Goal: Transaction & Acquisition: Purchase product/service

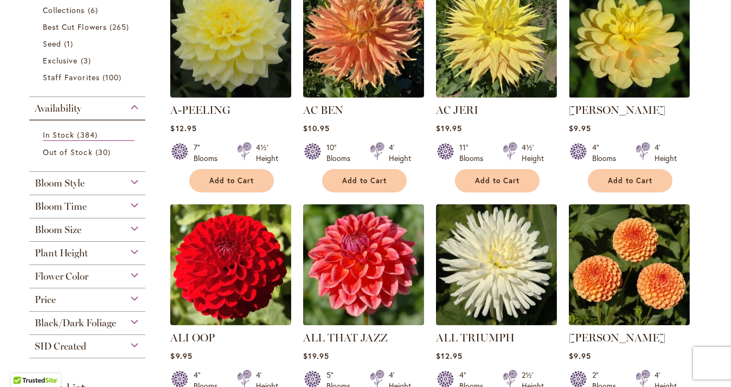
scroll to position [325, 0]
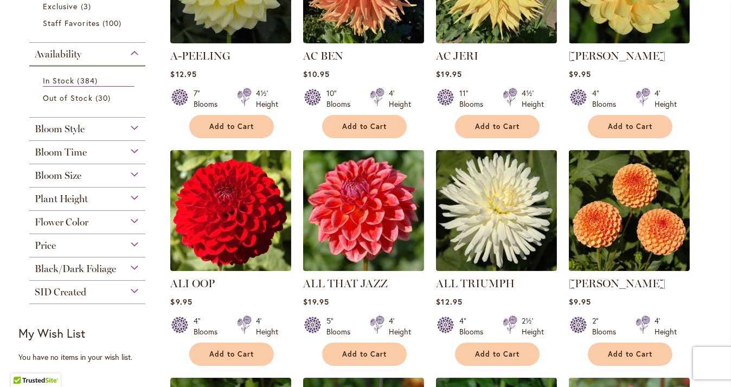
click at [126, 193] on div "Plant Height" at bounding box center [87, 196] width 116 height 17
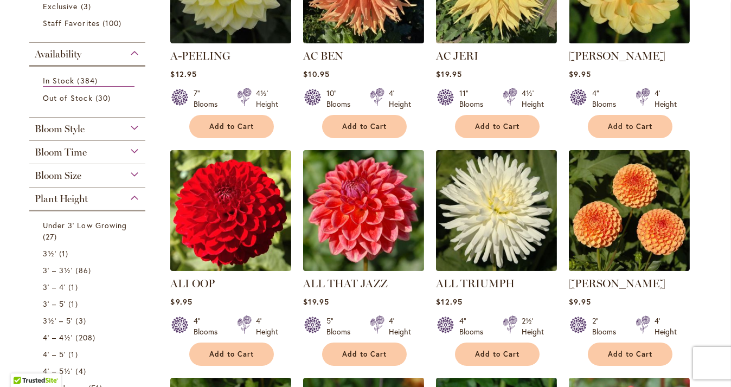
scroll to position [511, 0]
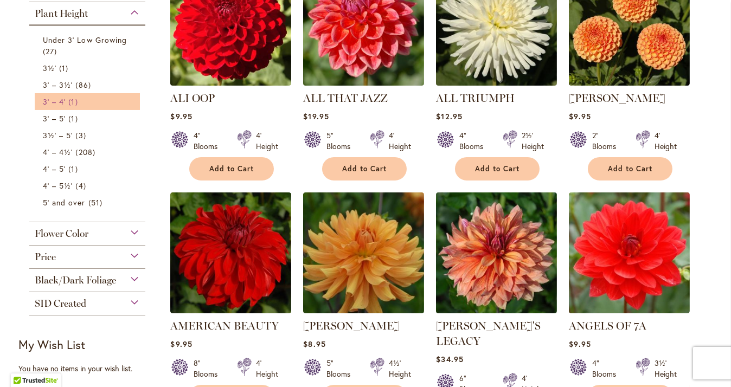
click at [74, 102] on span "1 item" at bounding box center [74, 101] width 12 height 11
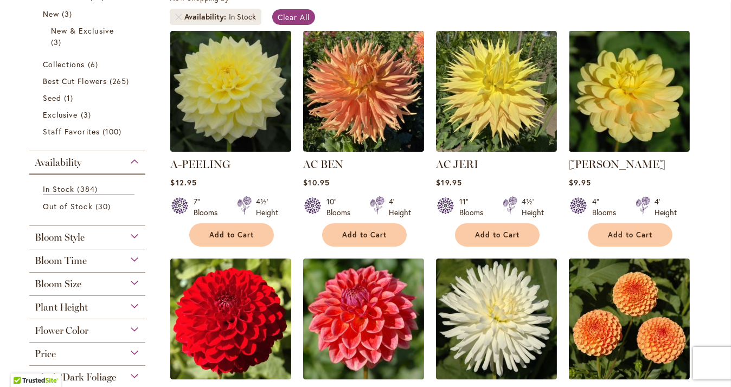
scroll to position [271, 0]
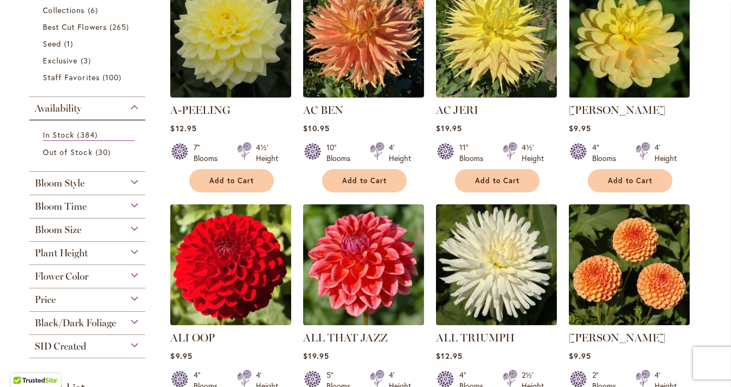
click at [126, 248] on div "Plant Height" at bounding box center [87, 250] width 116 height 17
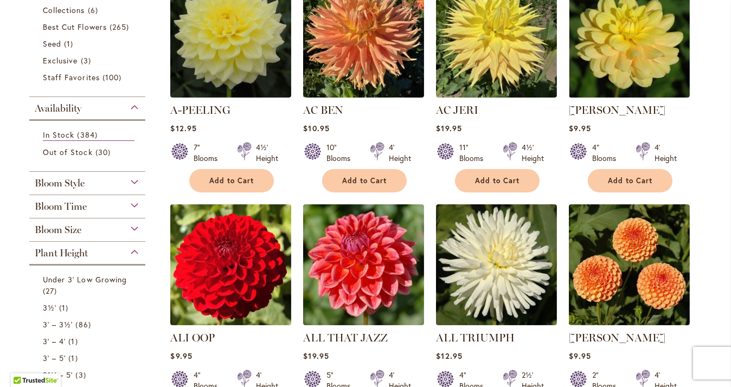
scroll to position [511, 0]
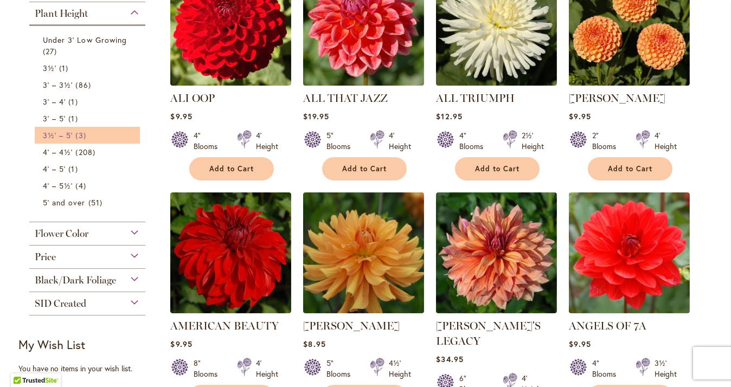
click at [76, 130] on span "3 items" at bounding box center [81, 135] width 13 height 11
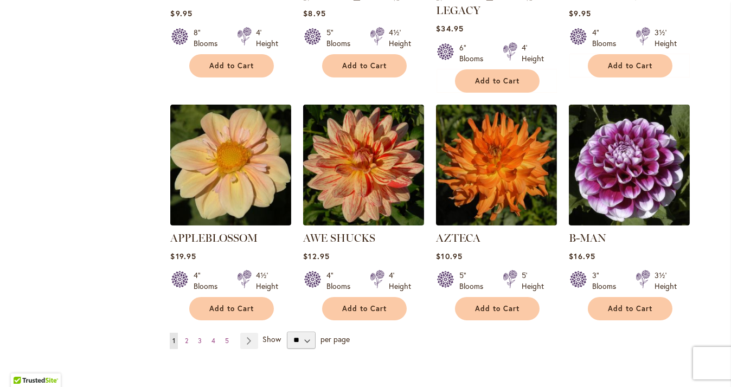
scroll to position [867, 0]
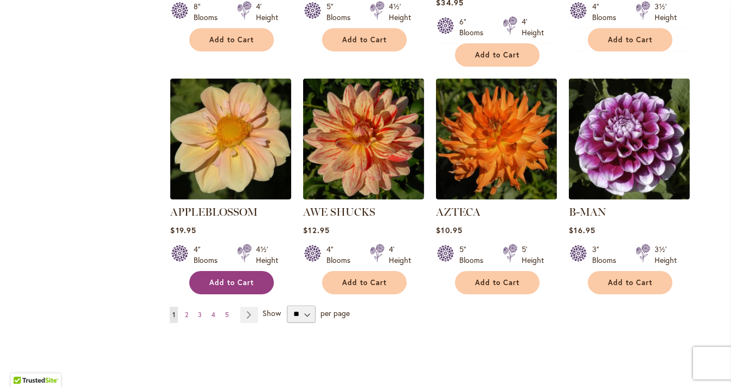
click at [250, 271] on button "Add to Cart" at bounding box center [231, 282] width 85 height 23
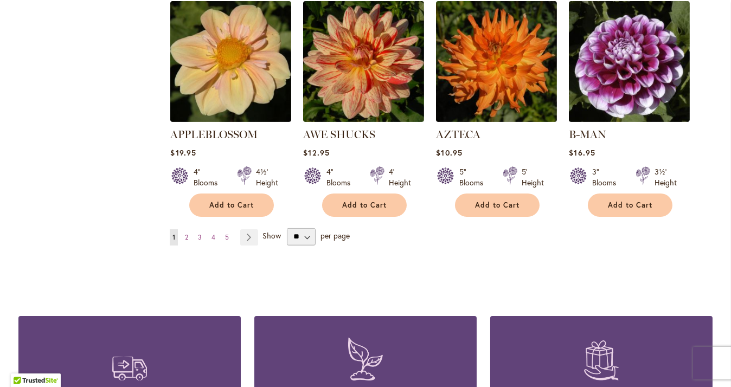
scroll to position [921, 0]
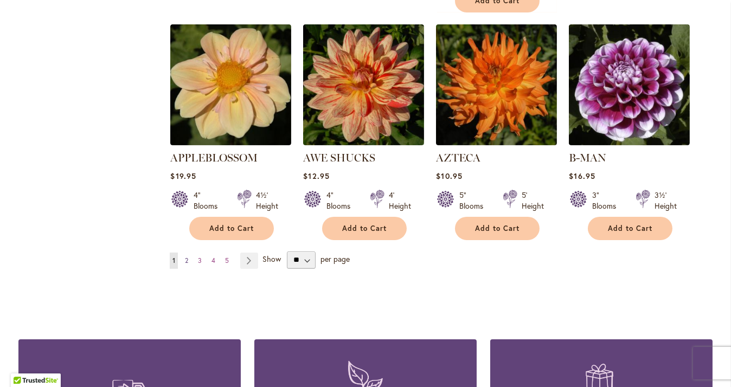
click at [185, 256] on span "2" at bounding box center [186, 260] width 3 height 8
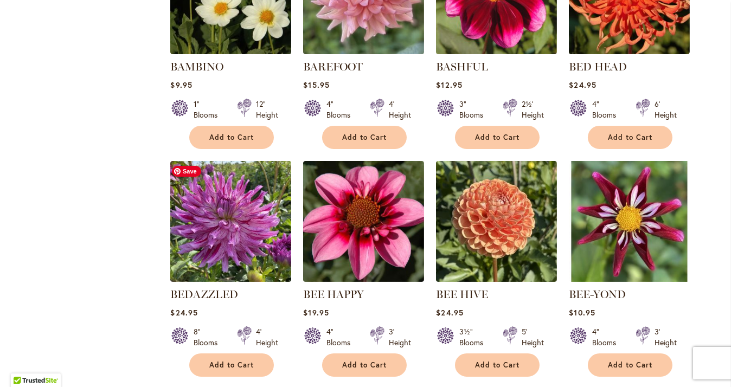
scroll to position [488, 0]
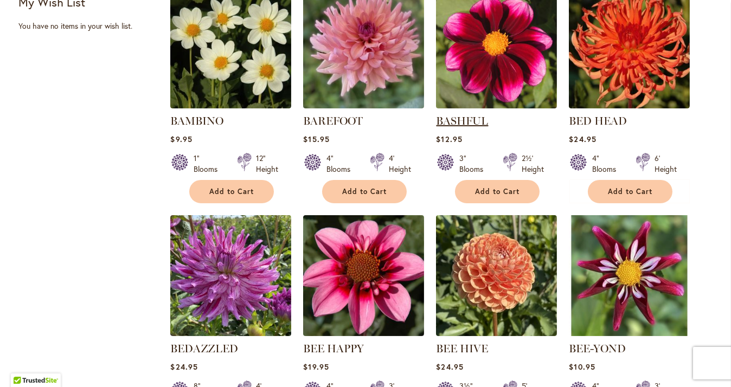
click at [453, 124] on link "BASHFUL" at bounding box center [462, 120] width 52 height 13
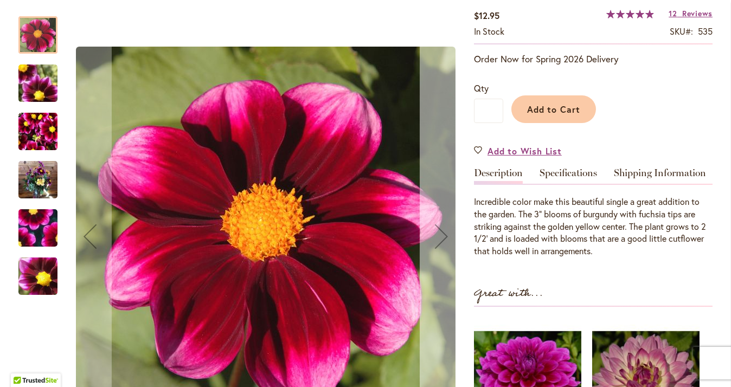
scroll to position [217, 0]
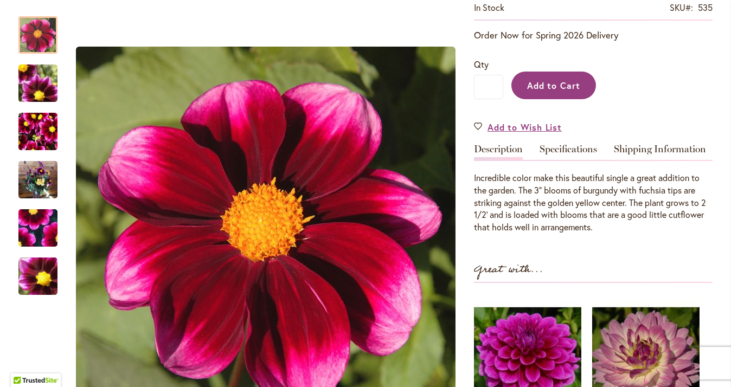
click at [527, 82] on span "Add to Cart" at bounding box center [554, 85] width 54 height 11
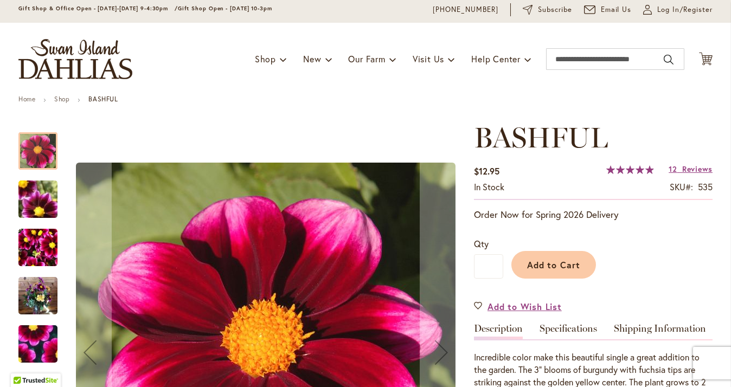
scroll to position [54, 0]
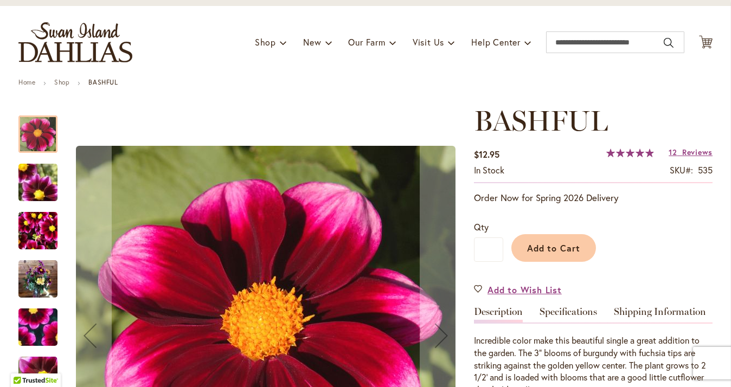
click at [35, 186] on img "BASHFUL" at bounding box center [38, 182] width 78 height 59
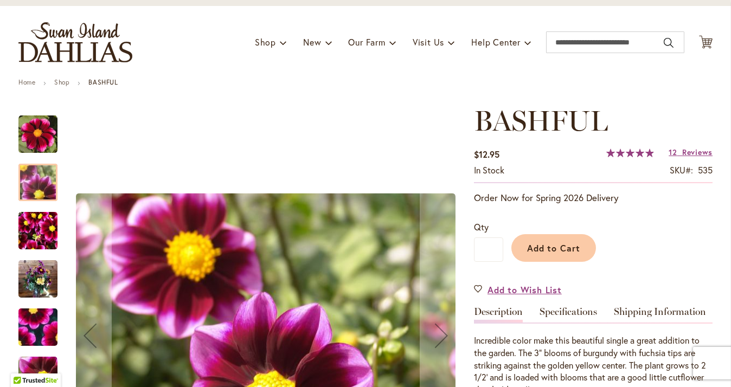
click at [30, 232] on img "BASHFUL" at bounding box center [37, 231] width 39 height 52
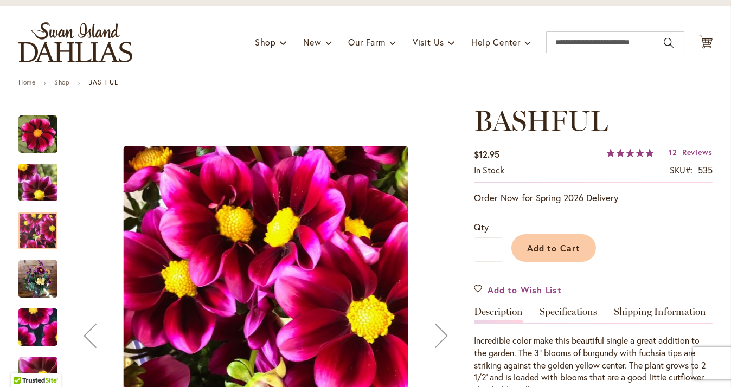
click at [28, 276] on img "BASHFUL" at bounding box center [37, 279] width 39 height 52
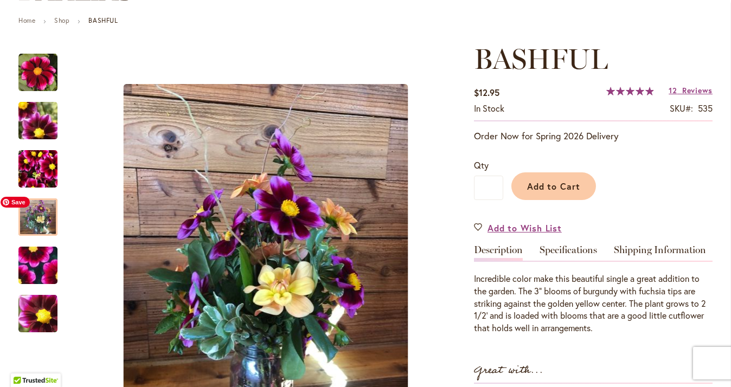
scroll to position [108, 0]
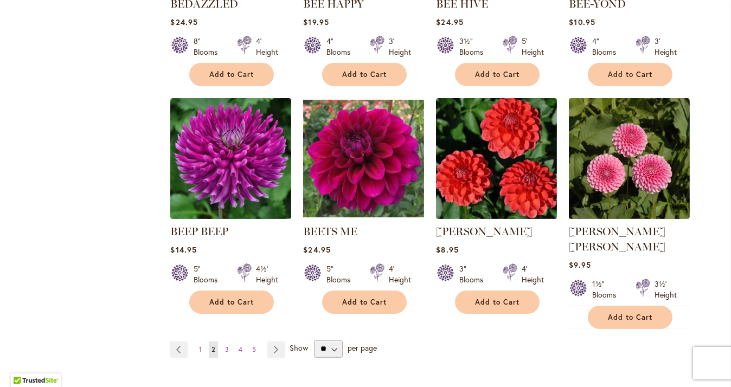
scroll to position [867, 0]
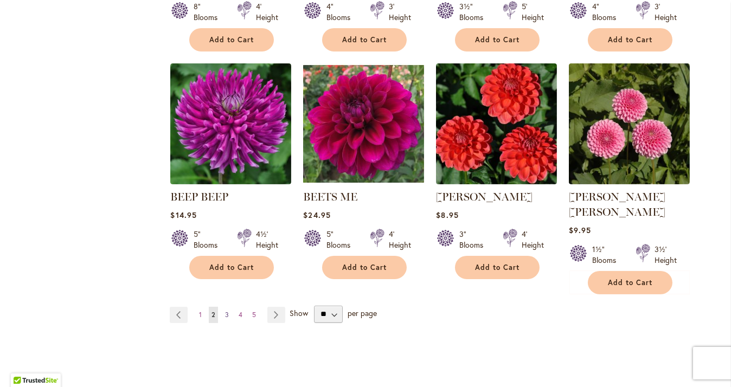
click at [225, 311] on span "3" at bounding box center [227, 315] width 4 height 8
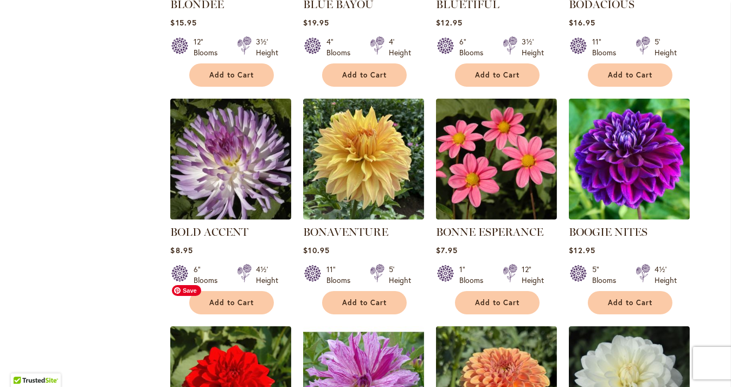
scroll to position [596, 0]
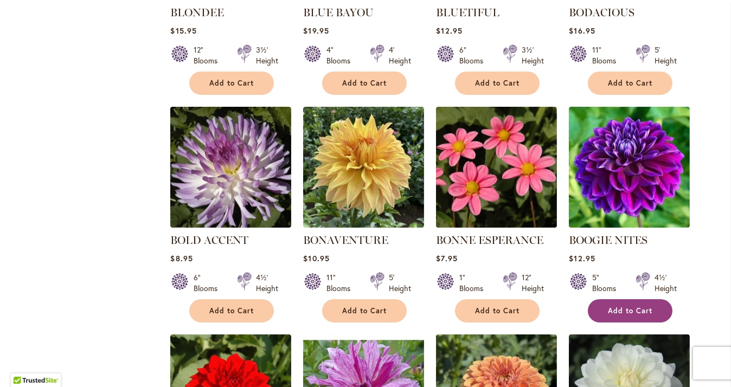
click at [622, 307] on span "Add to Cart" at bounding box center [630, 310] width 44 height 9
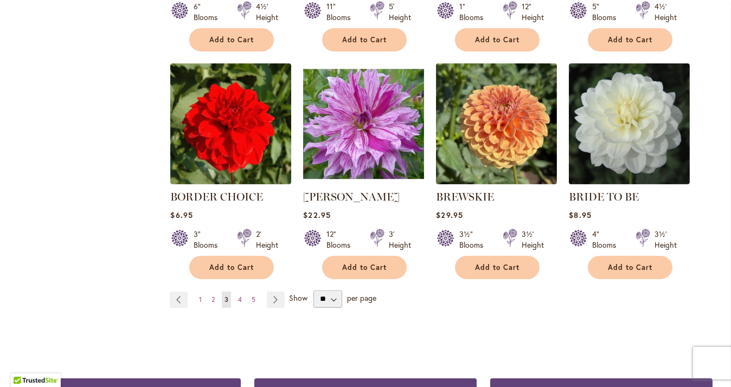
scroll to position [921, 0]
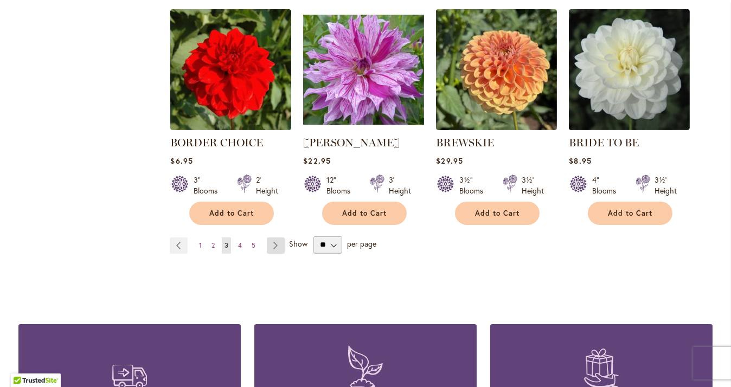
click at [267, 242] on link "Page Next" at bounding box center [276, 245] width 18 height 16
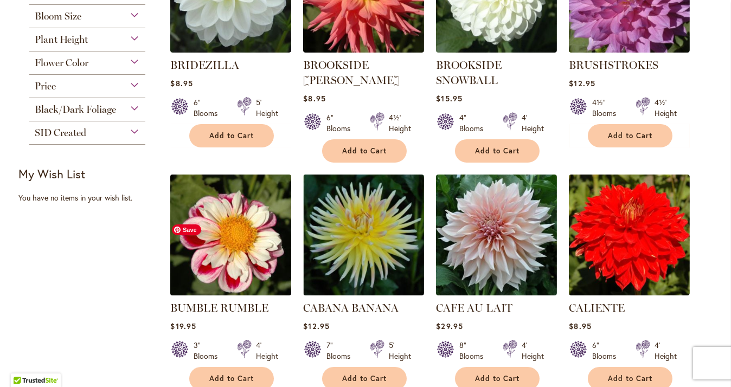
scroll to position [379, 0]
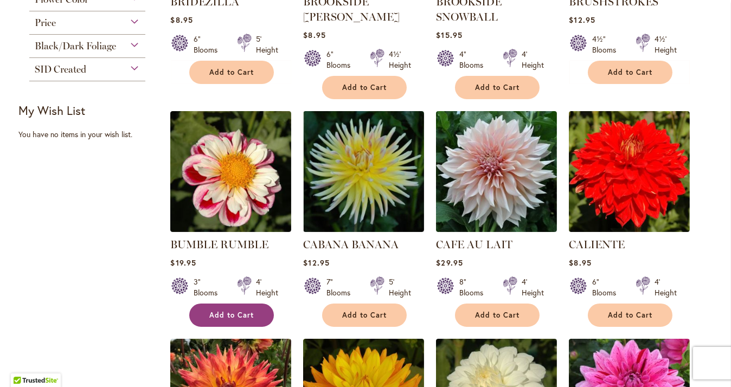
click at [242, 314] on span "Add to Cart" at bounding box center [231, 315] width 44 height 9
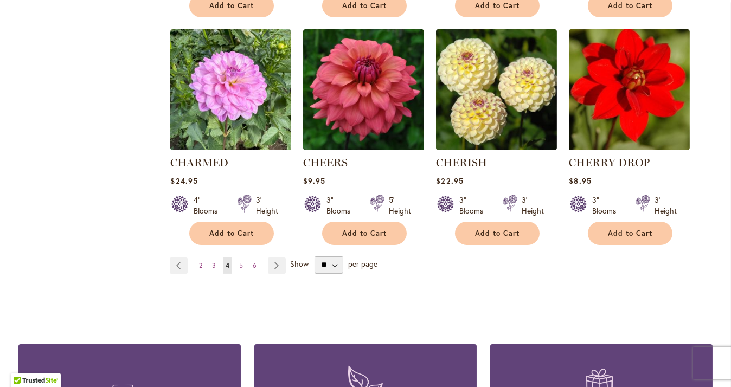
scroll to position [921, 0]
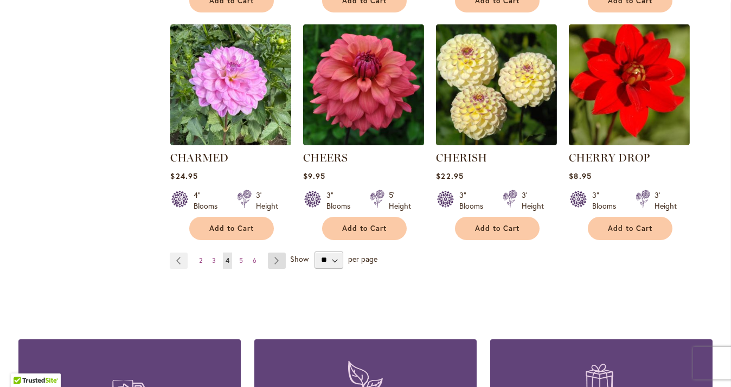
click at [271, 256] on link "Page Next" at bounding box center [277, 261] width 18 height 16
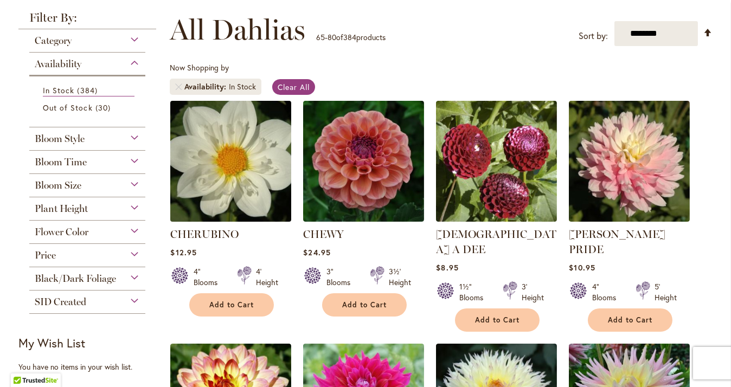
scroll to position [163, 0]
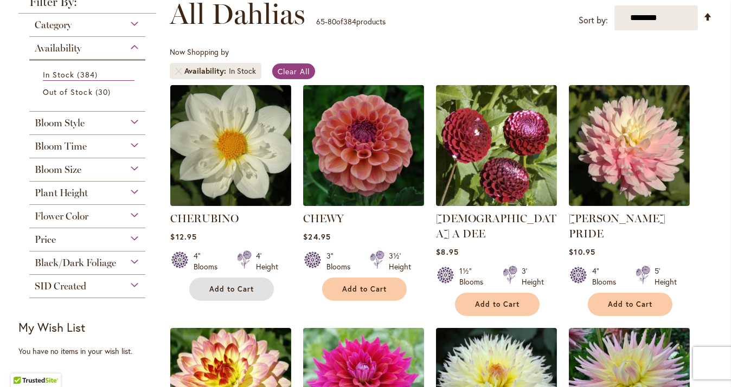
click at [237, 292] on span "Add to Cart" at bounding box center [231, 289] width 44 height 9
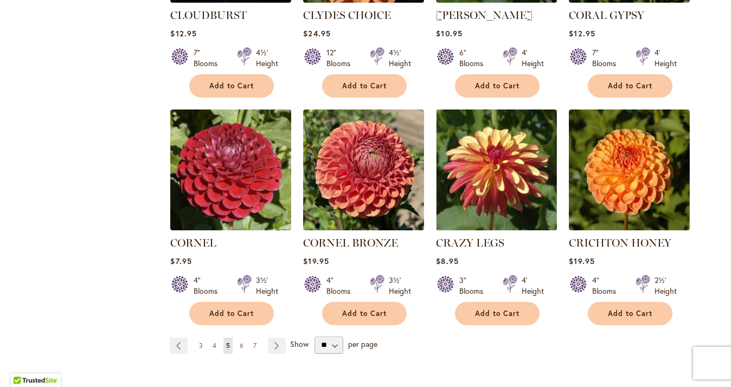
scroll to position [867, 0]
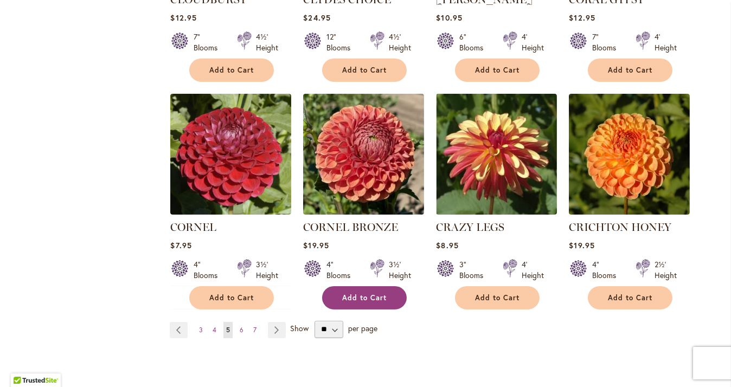
click at [351, 286] on button "Add to Cart" at bounding box center [364, 297] width 85 height 23
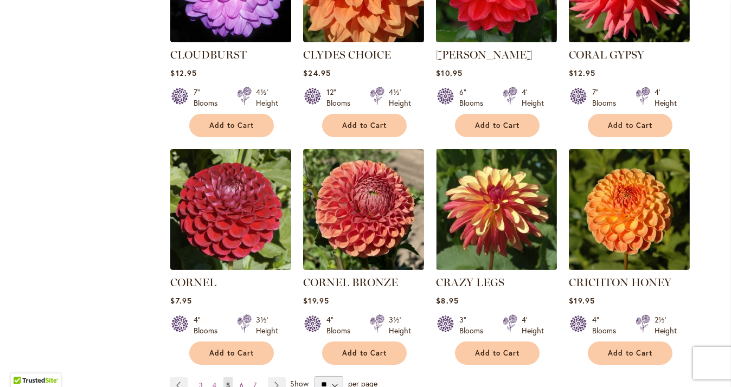
scroll to position [813, 0]
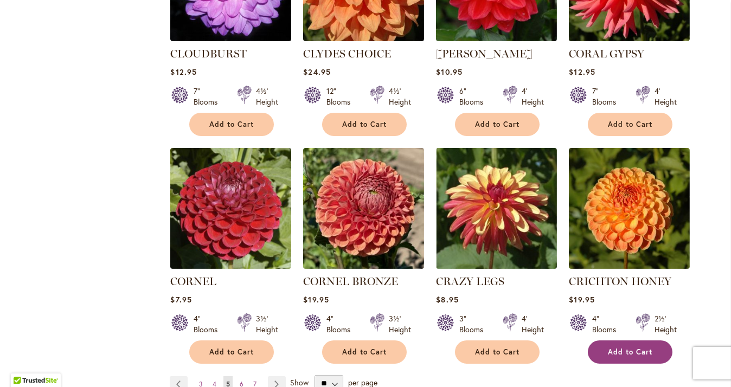
click at [627, 347] on span "Add to Cart" at bounding box center [630, 351] width 44 height 9
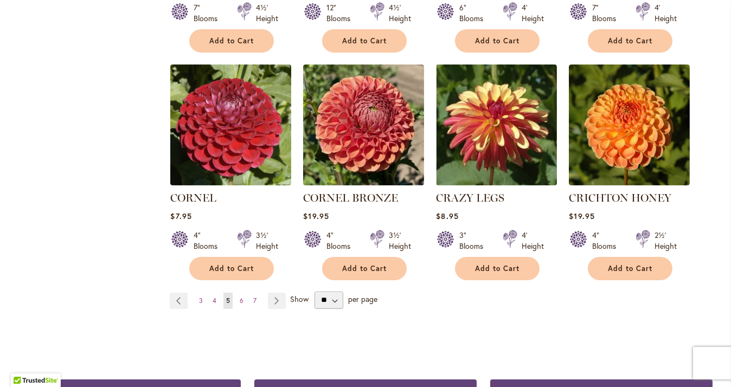
scroll to position [921, 0]
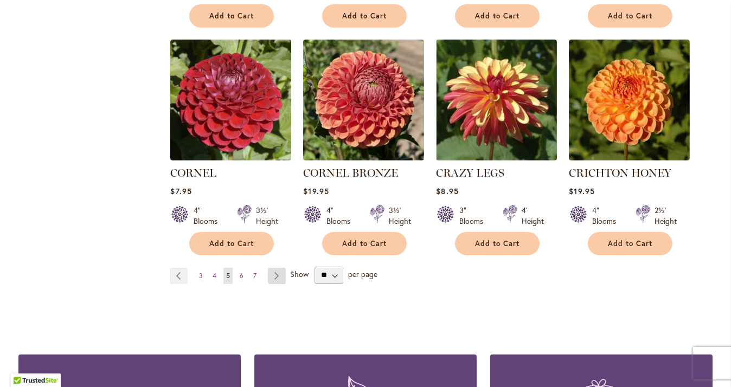
click at [270, 268] on link "Page Next" at bounding box center [277, 276] width 18 height 16
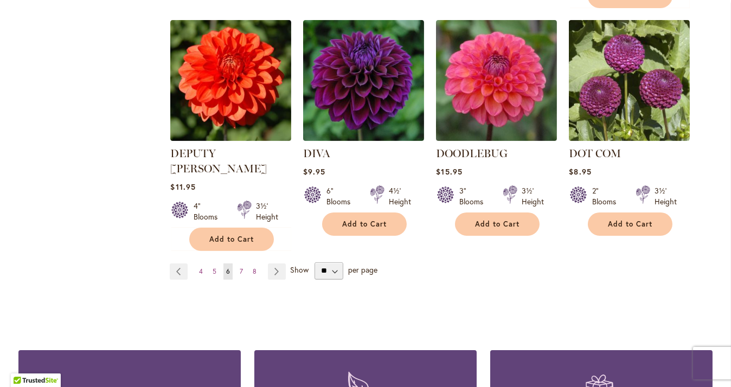
scroll to position [976, 0]
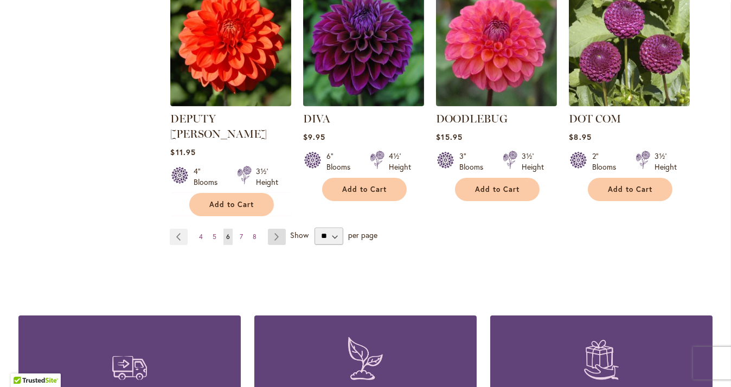
click at [269, 229] on link "Page Next" at bounding box center [277, 237] width 18 height 16
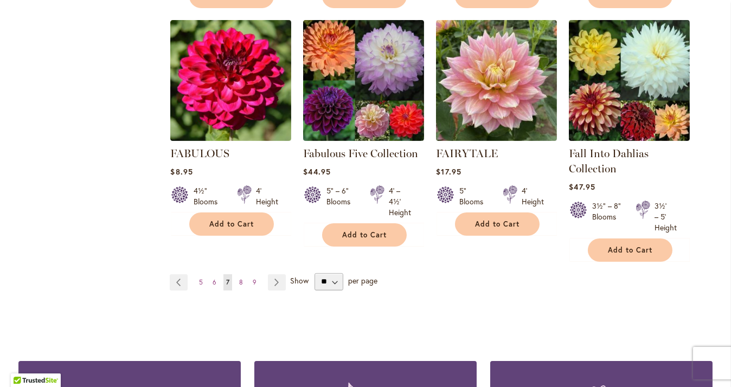
scroll to position [921, 0]
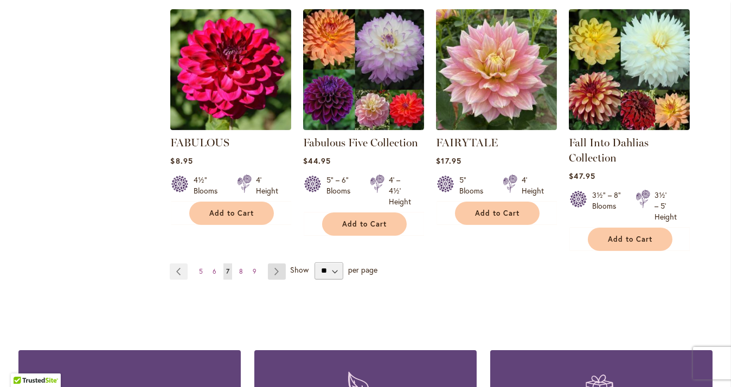
click at [273, 271] on link "Page Next" at bounding box center [277, 271] width 18 height 16
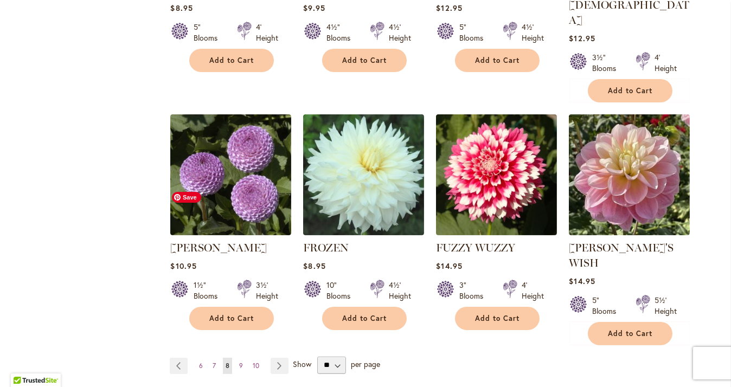
scroll to position [867, 0]
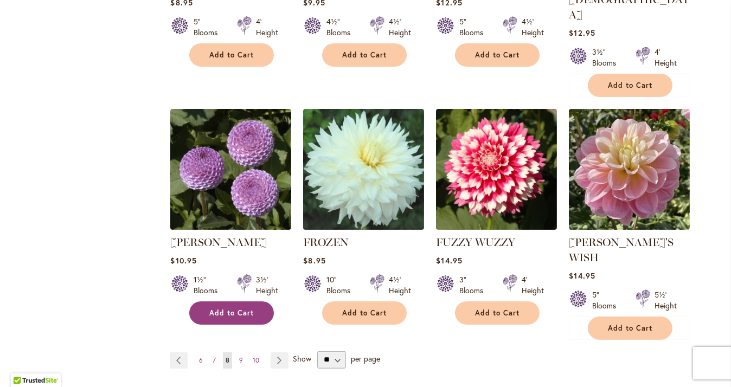
click at [227, 308] on span "Add to Cart" at bounding box center [231, 312] width 44 height 9
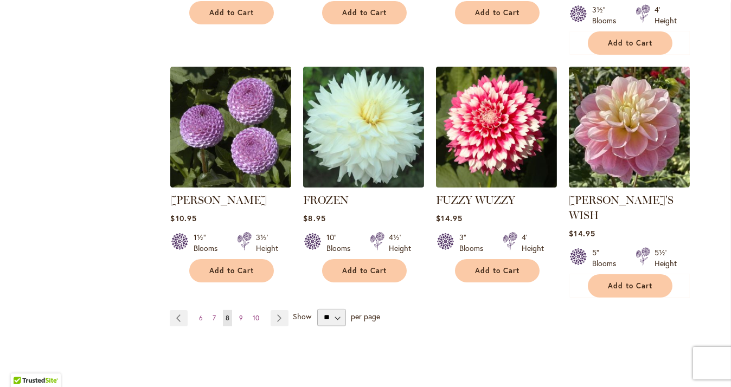
scroll to position [921, 0]
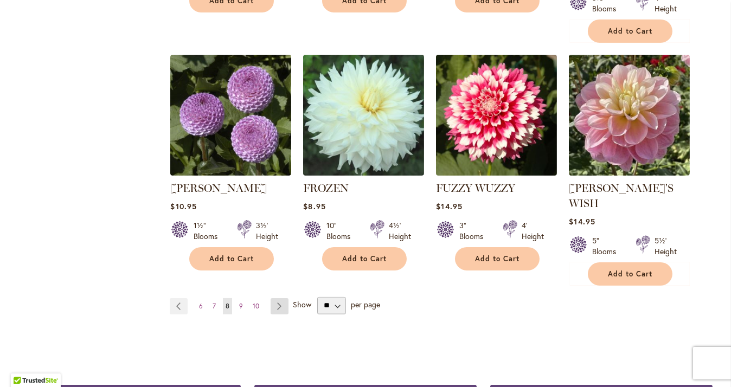
click at [274, 298] on link "Page Next" at bounding box center [279, 306] width 18 height 16
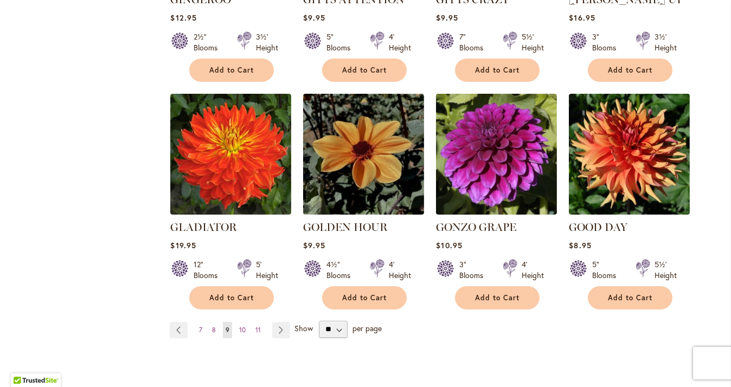
scroll to position [921, 0]
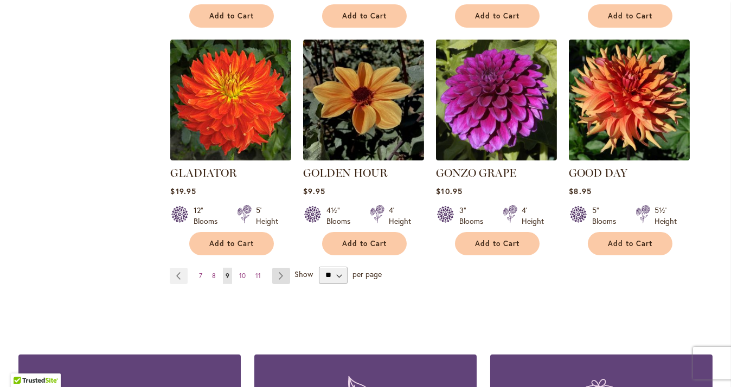
click at [275, 268] on link "Page Next" at bounding box center [281, 276] width 18 height 16
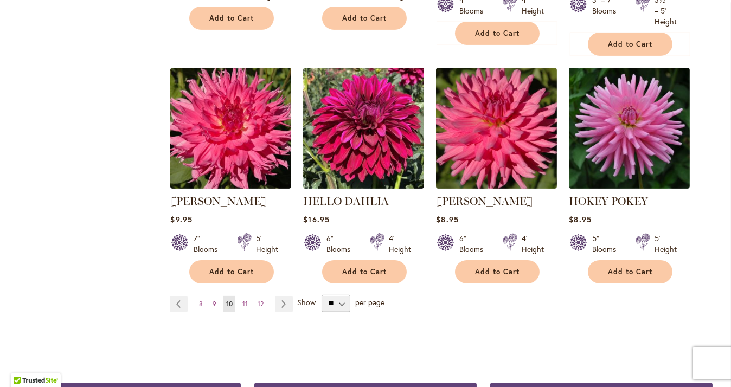
scroll to position [921, 0]
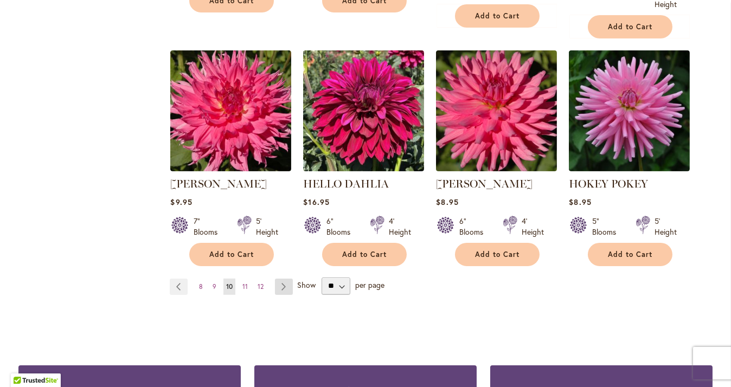
click at [278, 284] on link "Page Next" at bounding box center [284, 287] width 18 height 16
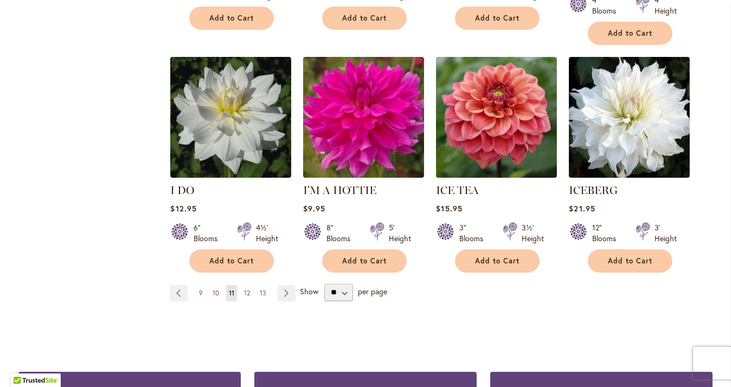
scroll to position [921, 0]
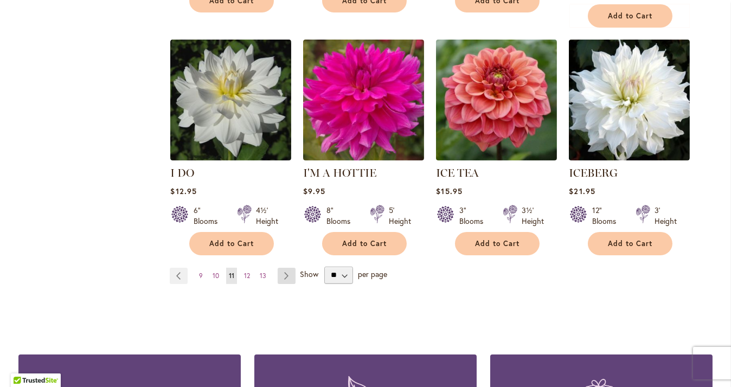
click at [282, 268] on link "Page Next" at bounding box center [287, 276] width 18 height 16
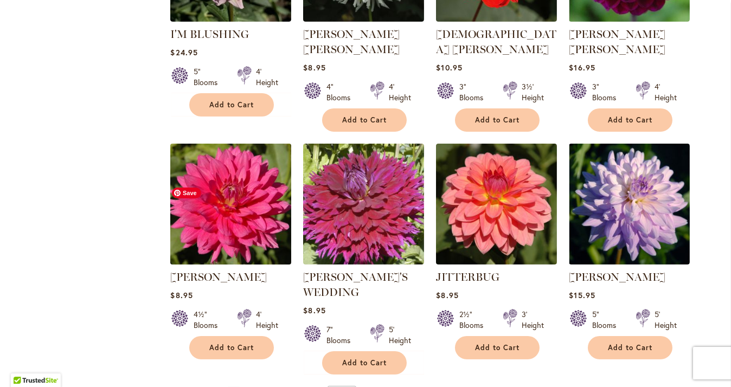
scroll to position [867, 0]
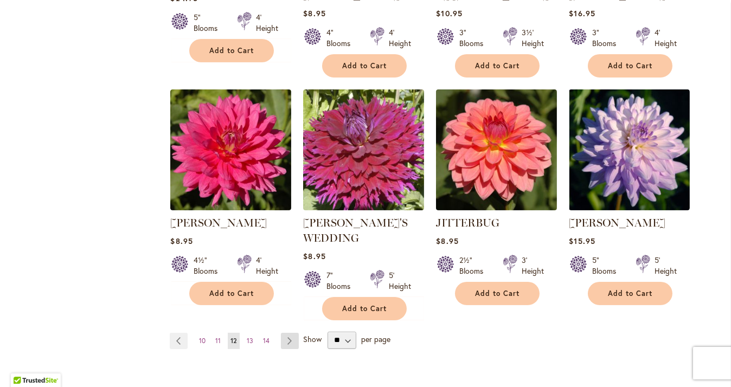
click at [285, 333] on link "Page Next" at bounding box center [290, 341] width 18 height 16
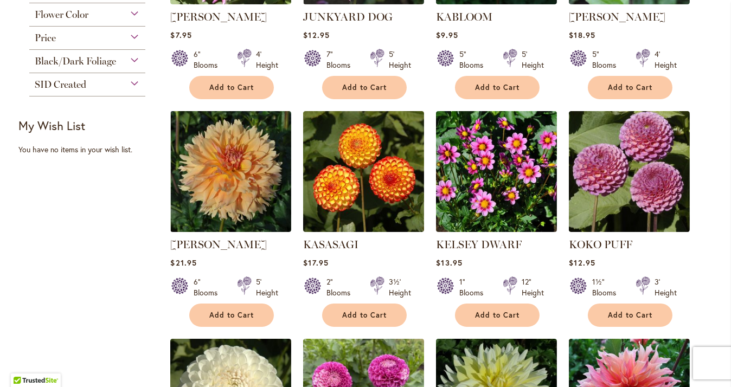
scroll to position [379, 0]
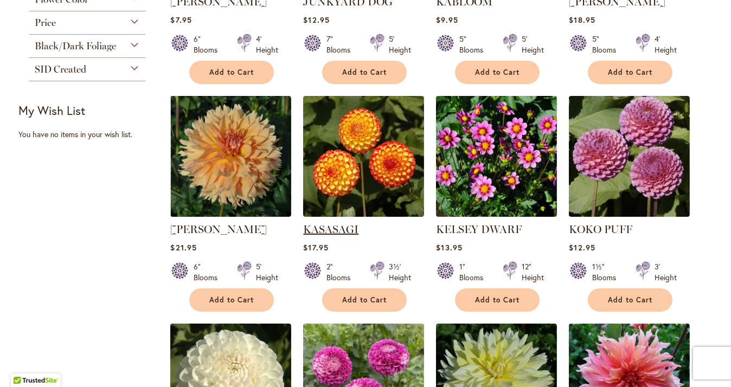
click at [331, 228] on link "KASASAGI" at bounding box center [330, 229] width 55 height 13
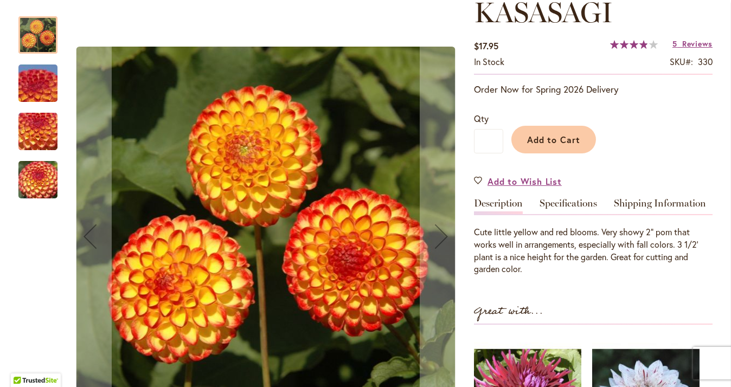
scroll to position [217, 0]
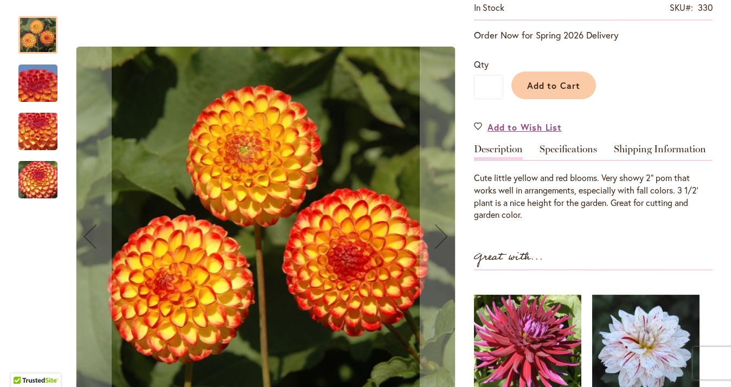
click at [35, 76] on img "KASASAGI" at bounding box center [38, 83] width 78 height 59
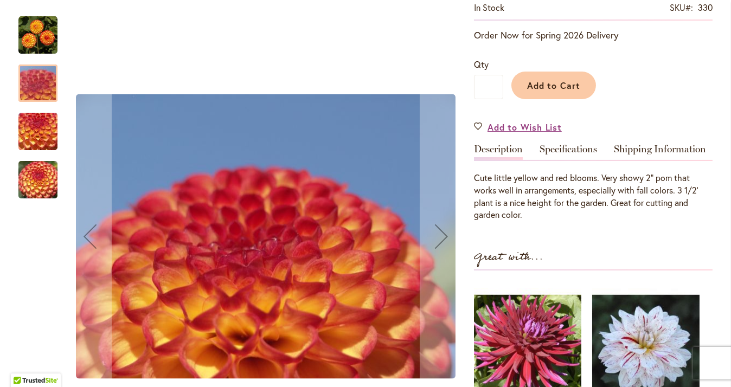
click at [42, 127] on img "KASASAGI" at bounding box center [38, 131] width 78 height 59
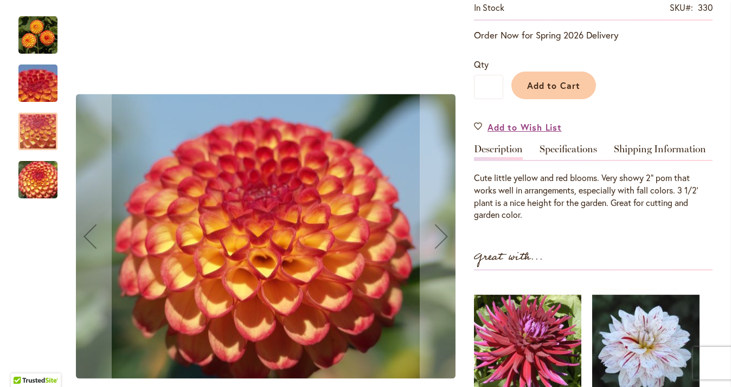
click at [48, 180] on img "KASASAGI" at bounding box center [38, 180] width 78 height 59
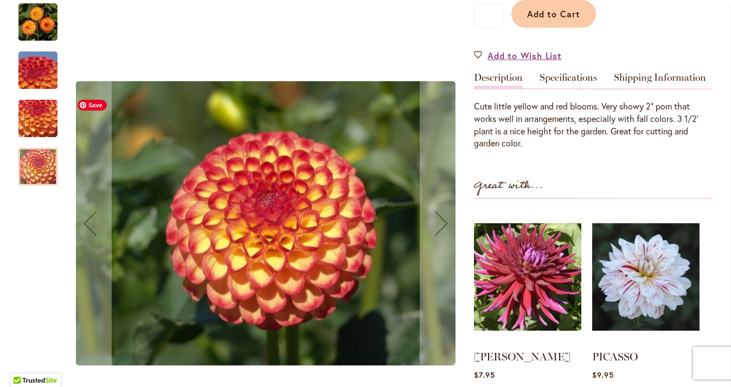
scroll to position [271, 0]
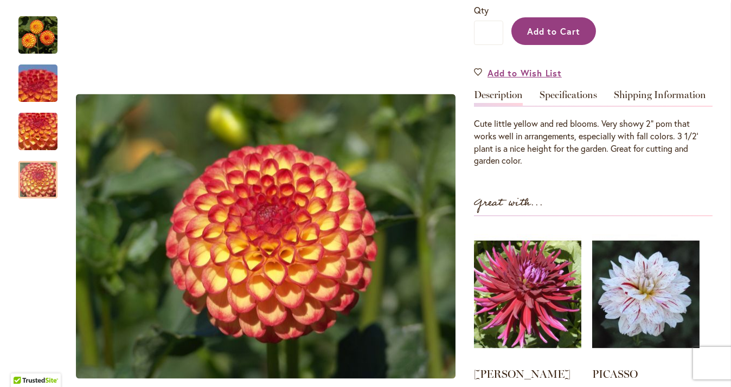
click at [532, 31] on span "Add to Cart" at bounding box center [554, 30] width 54 height 11
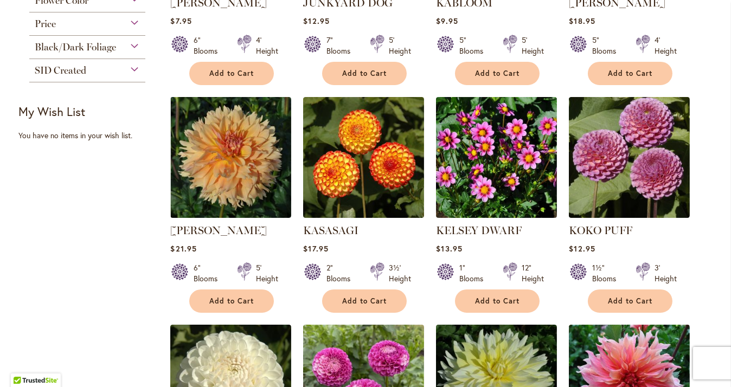
scroll to position [379, 0]
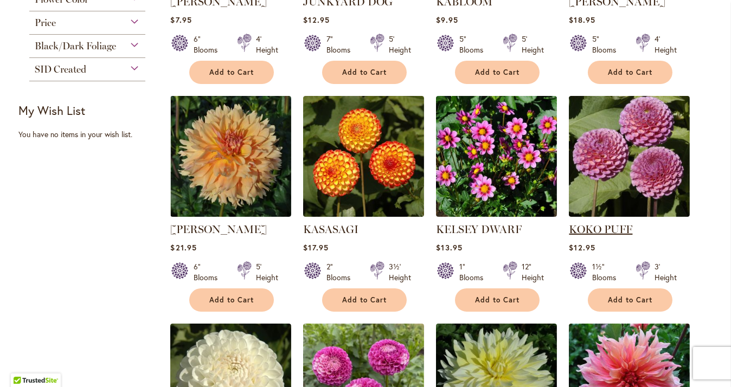
click at [608, 227] on link "KOKO PUFF" at bounding box center [600, 229] width 63 height 13
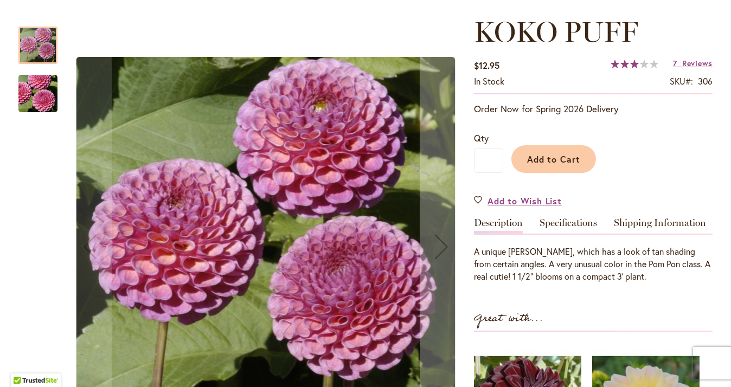
scroll to position [163, 0]
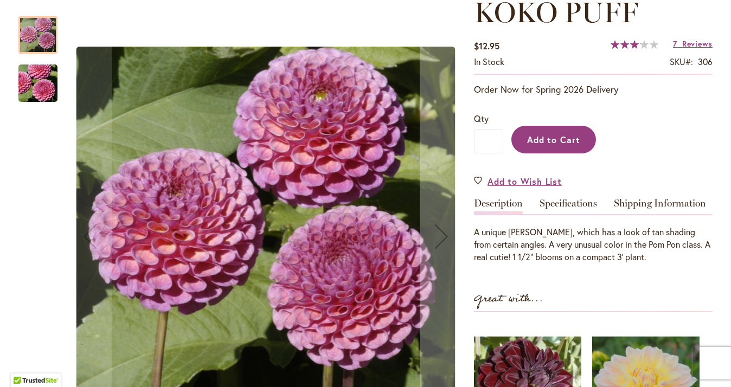
click at [522, 145] on button "Add to Cart" at bounding box center [553, 140] width 85 height 28
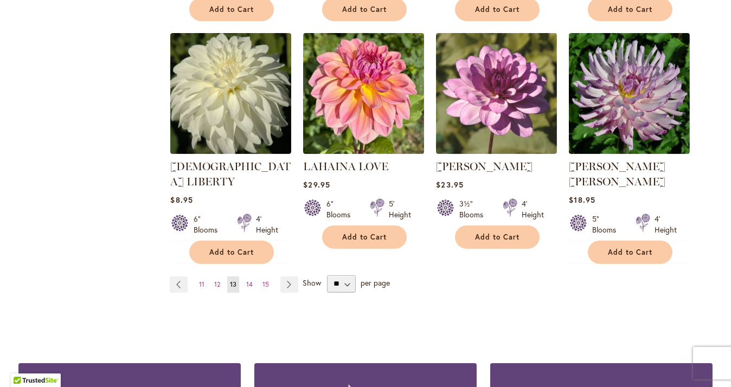
scroll to position [921, 0]
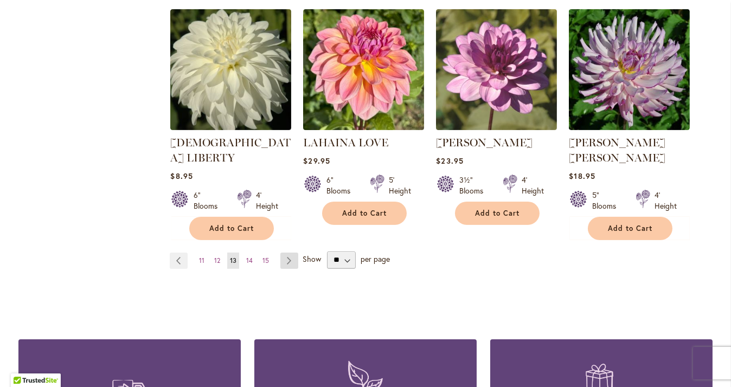
click at [284, 253] on link "Page Next" at bounding box center [289, 261] width 18 height 16
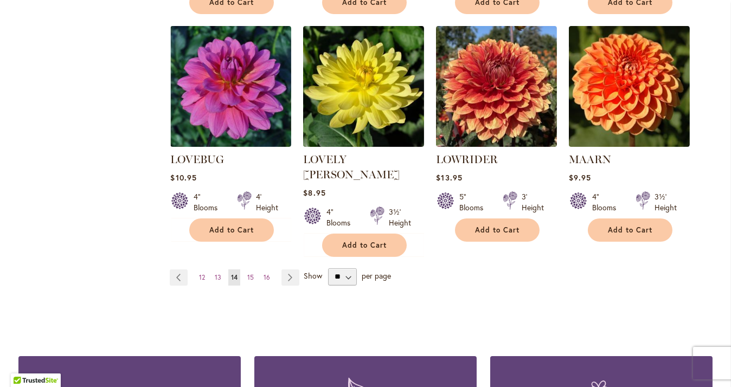
scroll to position [921, 0]
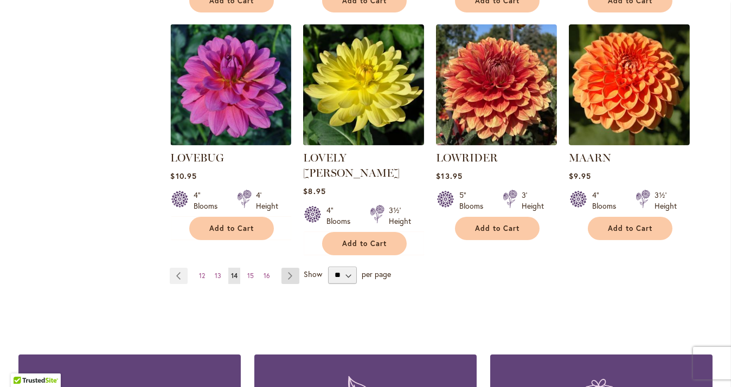
click at [285, 268] on link "Page Next" at bounding box center [290, 276] width 18 height 16
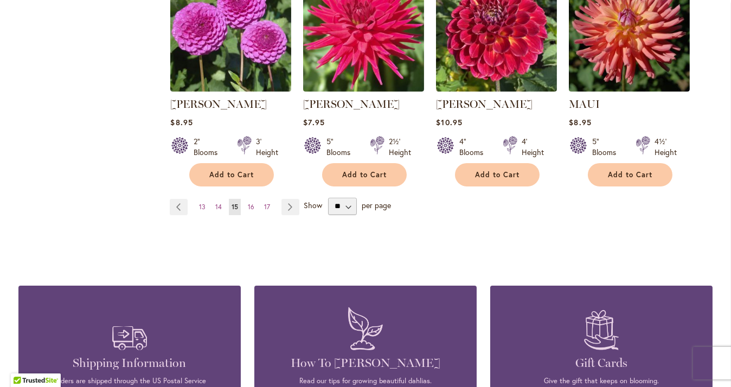
scroll to position [976, 0]
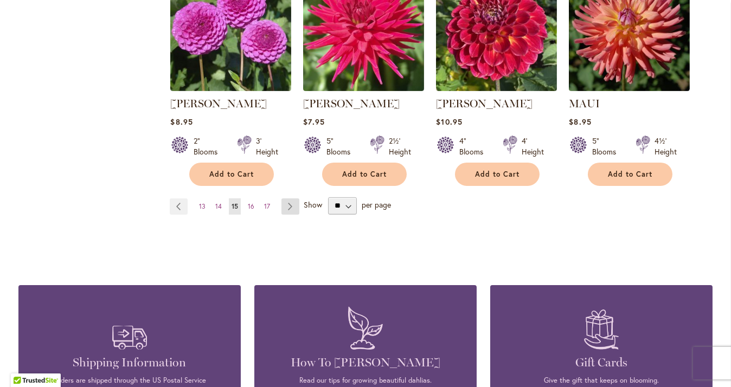
click at [281, 205] on link "Page Next" at bounding box center [290, 206] width 18 height 16
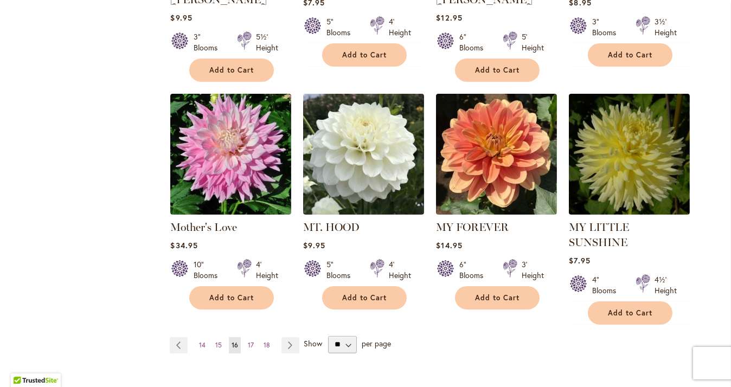
scroll to position [921, 0]
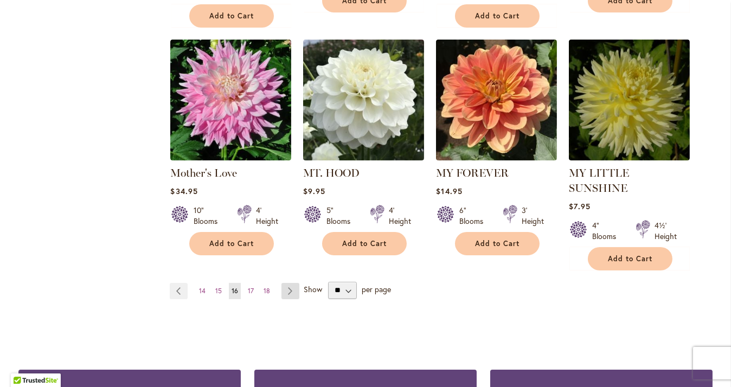
click at [284, 283] on link "Page Next" at bounding box center [290, 291] width 18 height 16
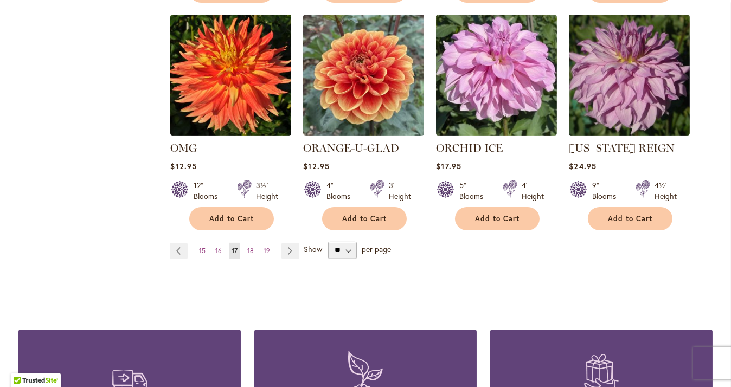
scroll to position [921, 0]
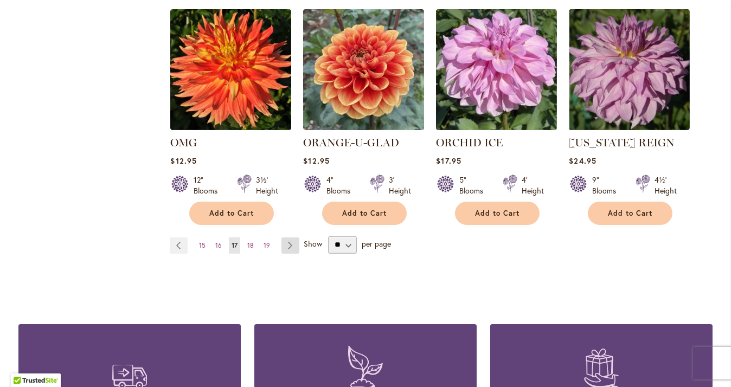
click at [283, 243] on link "Page Next" at bounding box center [290, 245] width 18 height 16
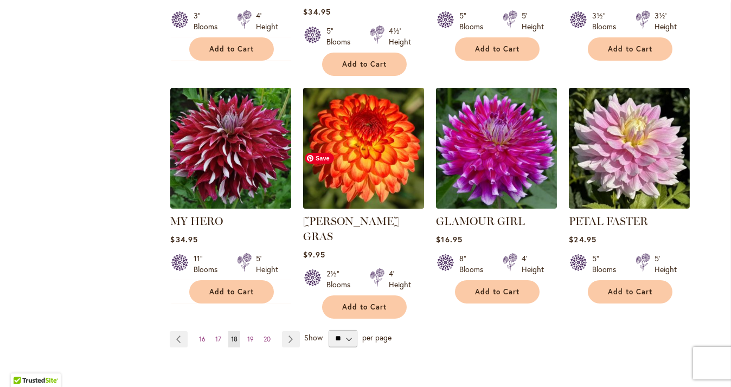
scroll to position [921, 0]
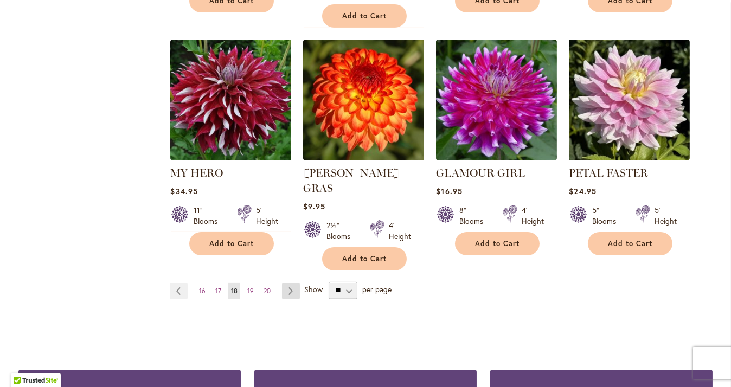
click at [288, 283] on link "Page Next" at bounding box center [291, 291] width 18 height 16
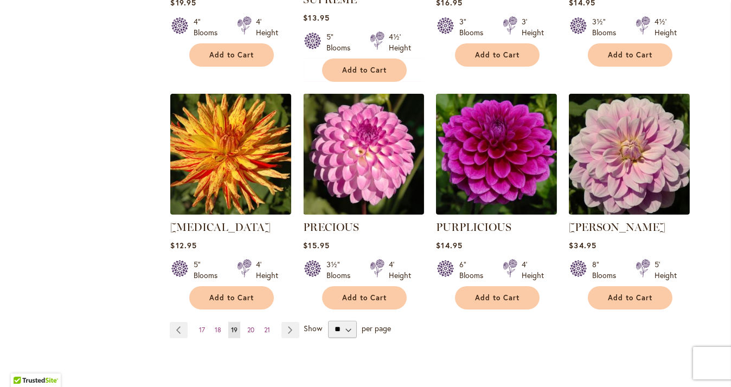
scroll to position [921, 0]
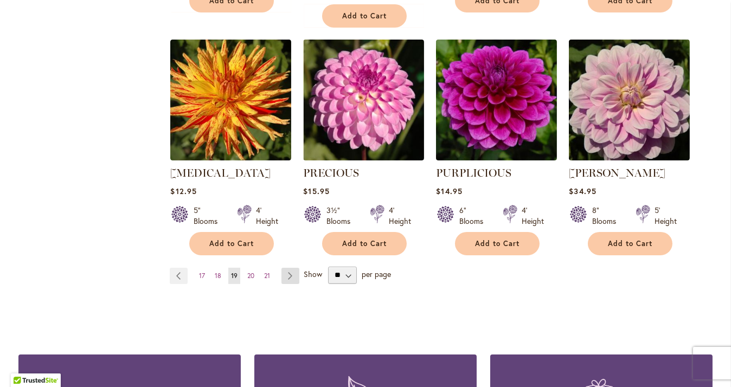
click at [287, 268] on link "Page Next" at bounding box center [290, 276] width 18 height 16
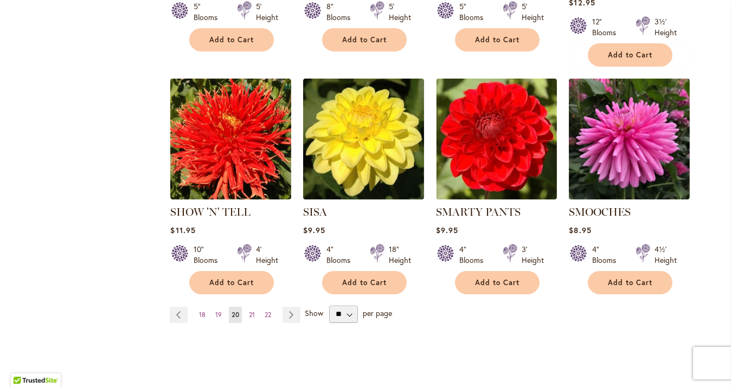
scroll to position [921, 0]
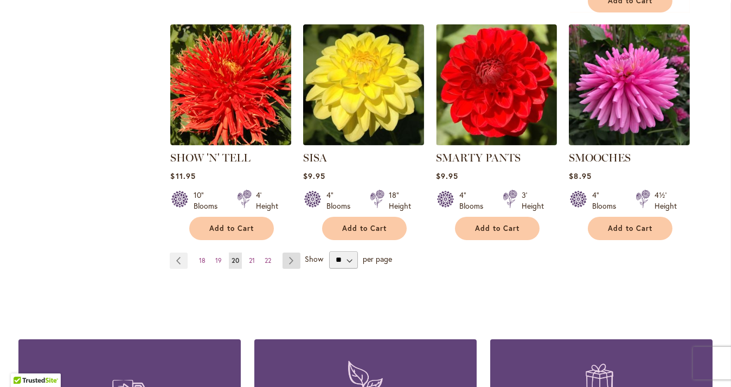
click at [289, 253] on link "Page Next" at bounding box center [291, 261] width 18 height 16
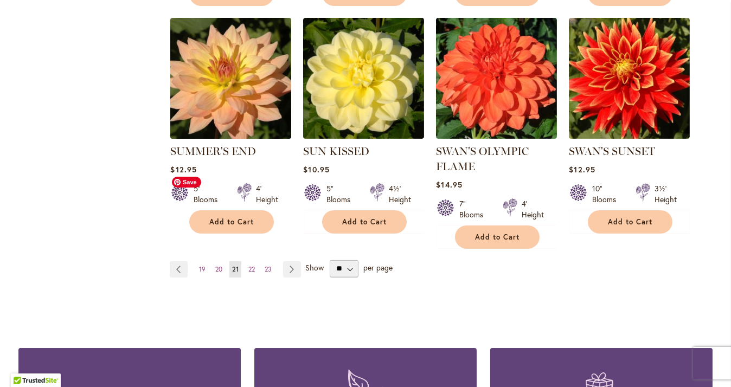
scroll to position [921, 0]
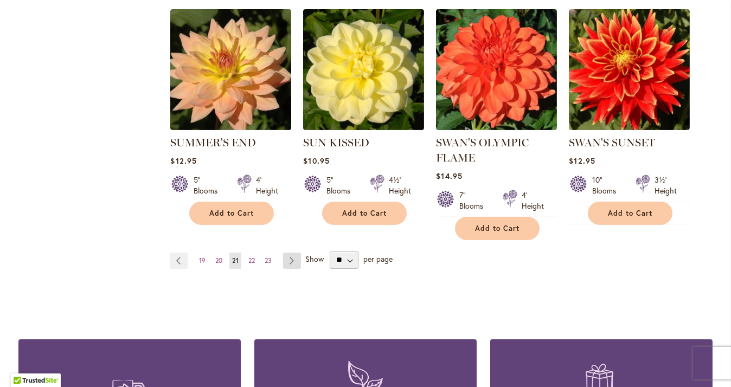
click at [286, 260] on link "Page Next" at bounding box center [292, 261] width 18 height 16
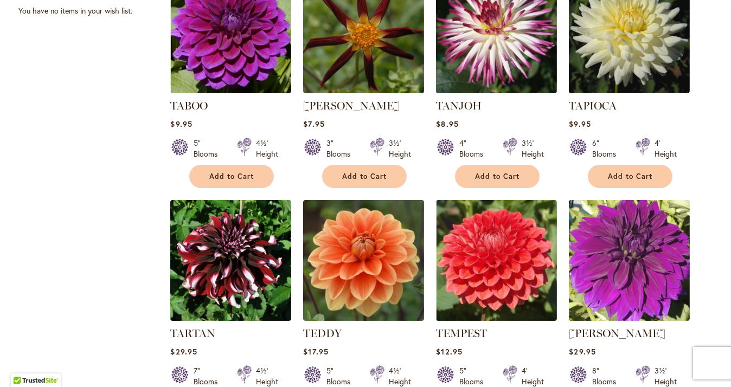
scroll to position [542, 0]
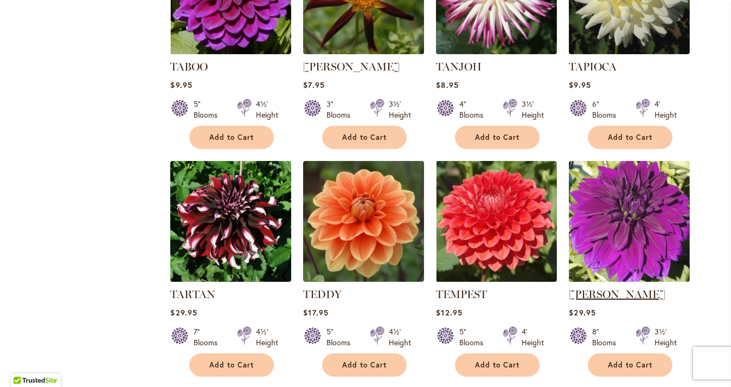
click at [606, 294] on link "THOMAS EDISON" at bounding box center [617, 294] width 96 height 13
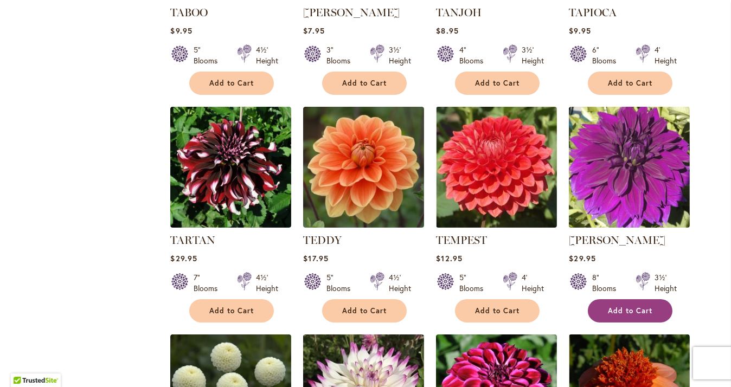
click at [640, 314] on span "Add to Cart" at bounding box center [630, 310] width 44 height 9
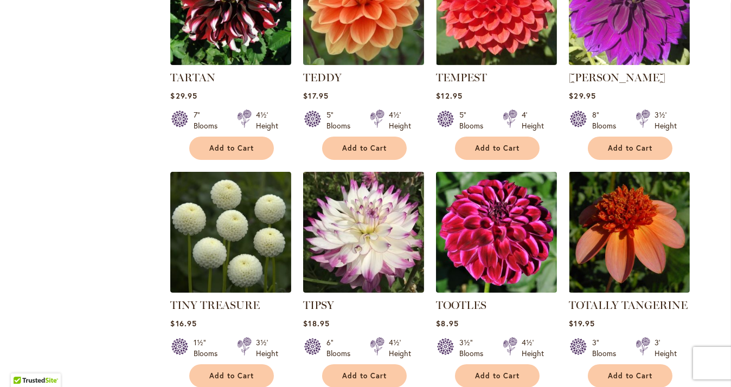
scroll to position [813, 0]
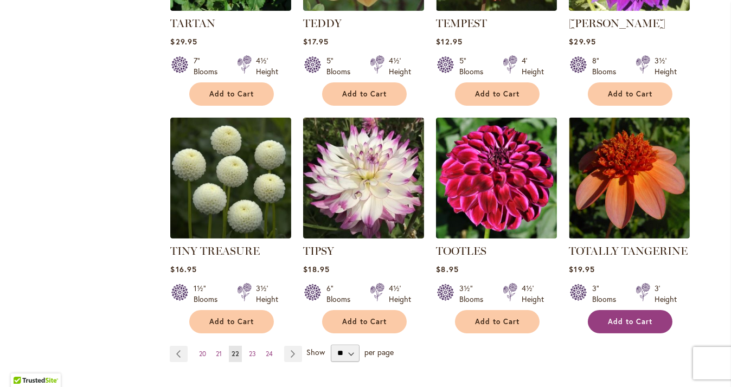
click at [647, 323] on span "Add to Cart" at bounding box center [630, 321] width 44 height 9
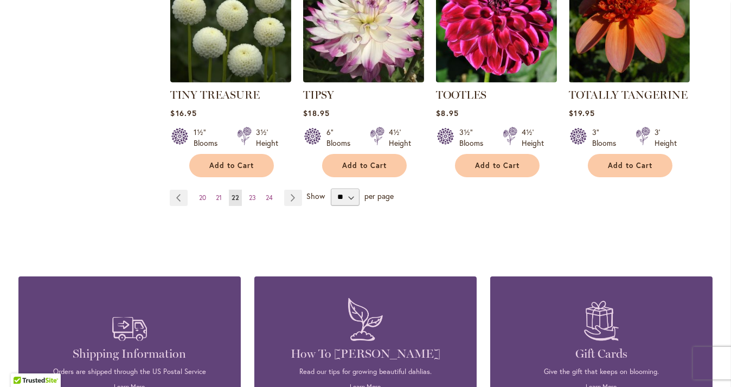
scroll to position [976, 0]
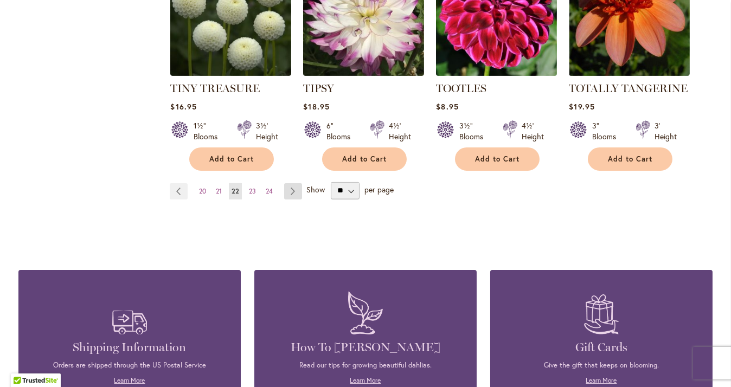
click at [291, 192] on link "Page Next" at bounding box center [293, 191] width 18 height 16
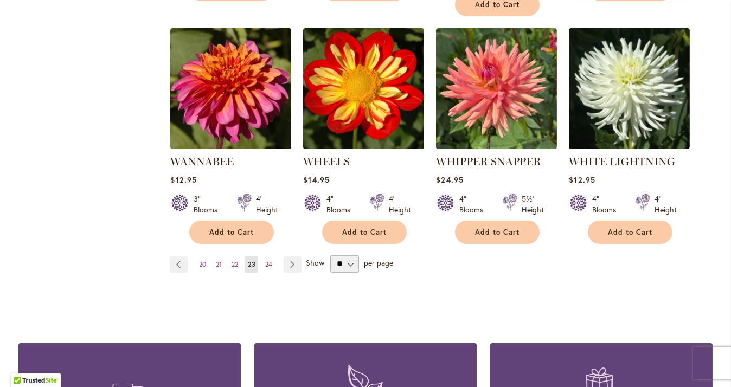
scroll to position [921, 0]
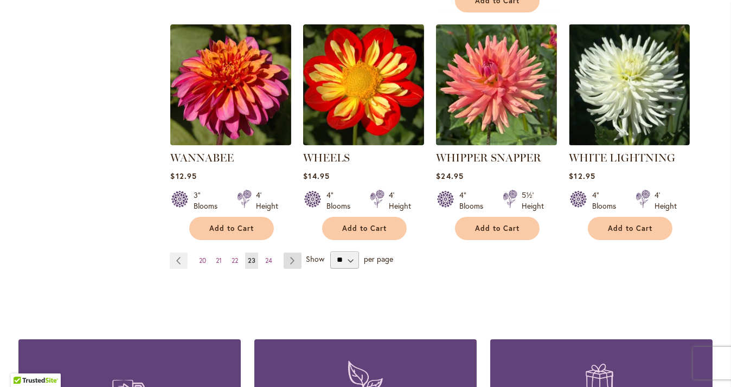
click at [289, 253] on link "Page Next" at bounding box center [292, 261] width 18 height 16
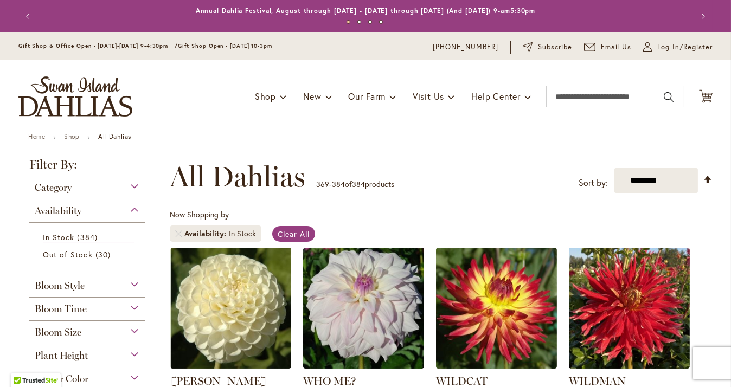
click at [128, 182] on div "Category" at bounding box center [87, 184] width 116 height 17
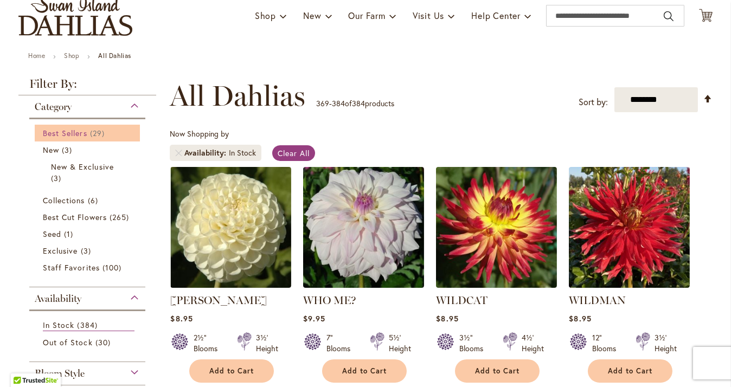
scroll to position [108, 0]
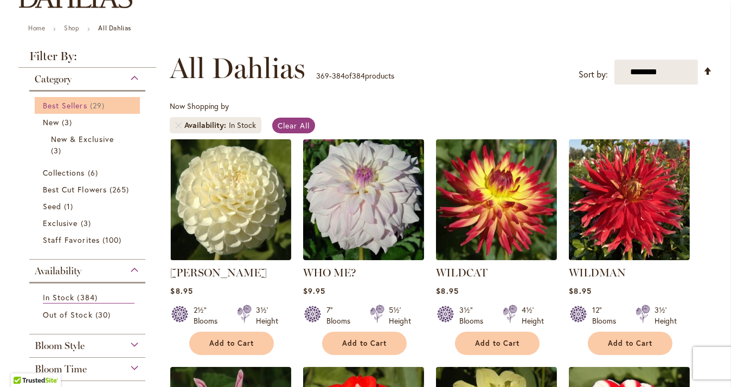
click at [98, 106] on span "29 items" at bounding box center [98, 105] width 17 height 11
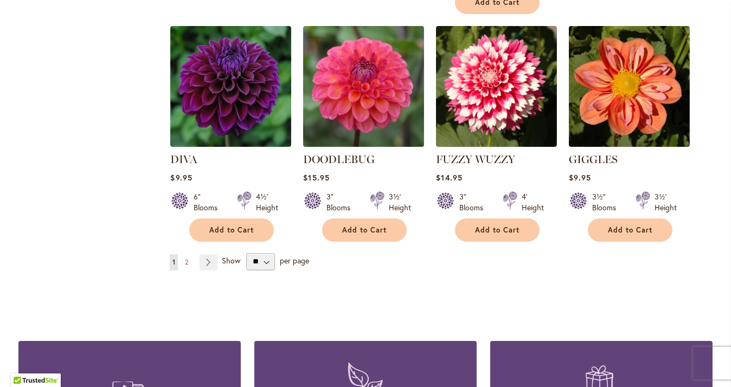
scroll to position [921, 0]
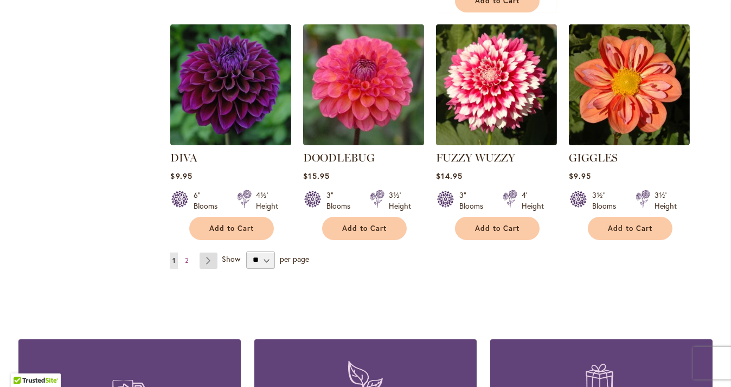
click at [204, 253] on link "Page Next" at bounding box center [208, 261] width 18 height 16
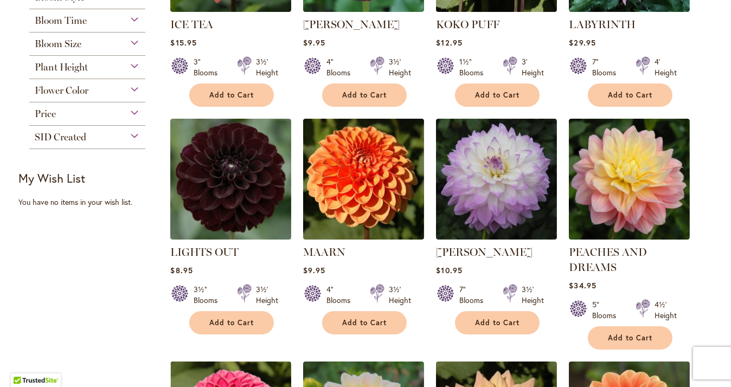
scroll to position [379, 0]
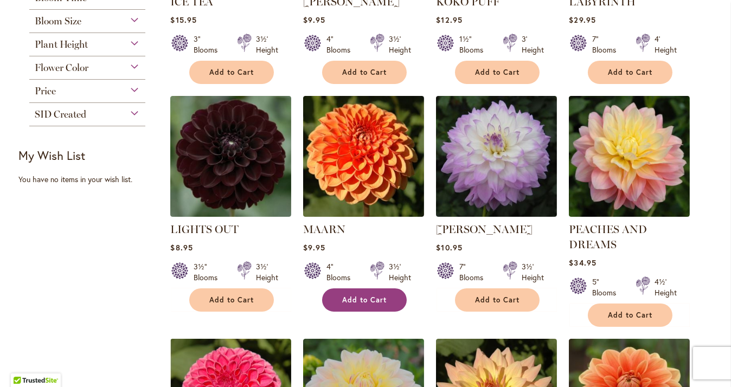
click at [331, 302] on button "Add to Cart" at bounding box center [364, 299] width 85 height 23
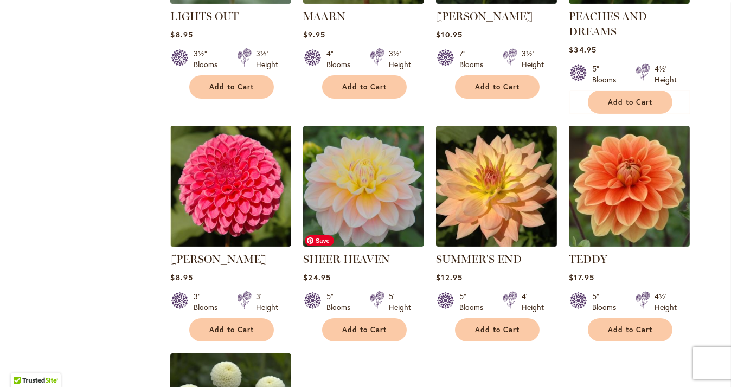
scroll to position [650, 0]
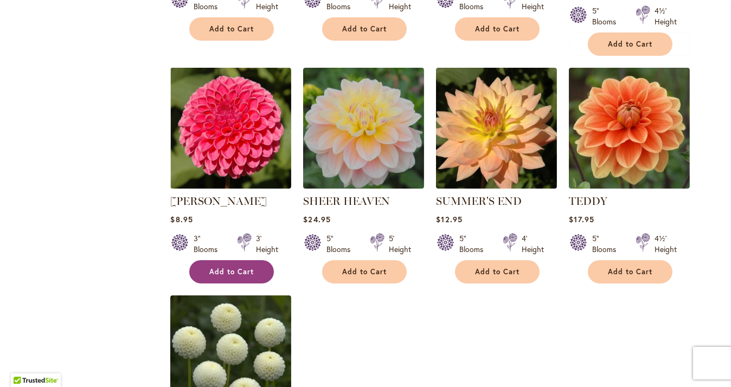
click at [236, 273] on span "Add to Cart" at bounding box center [231, 271] width 44 height 9
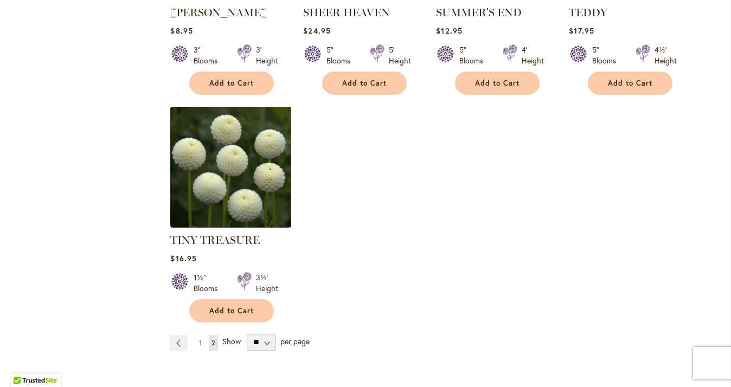
scroll to position [867, 0]
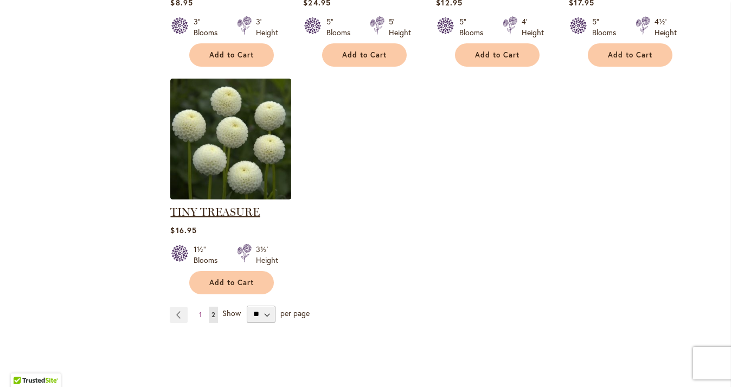
click at [185, 212] on link "TINY TREASURE" at bounding box center [214, 211] width 89 height 13
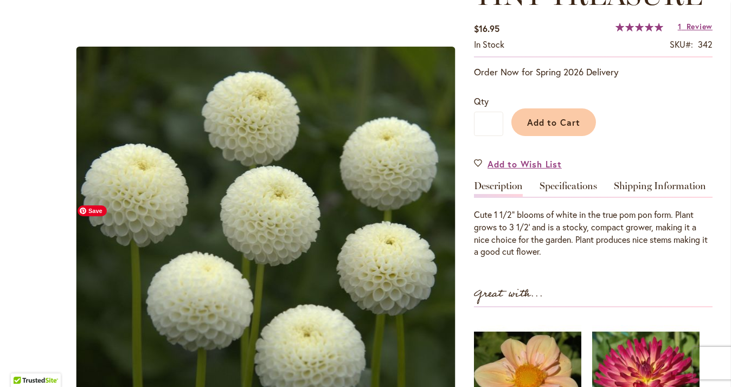
scroll to position [163, 0]
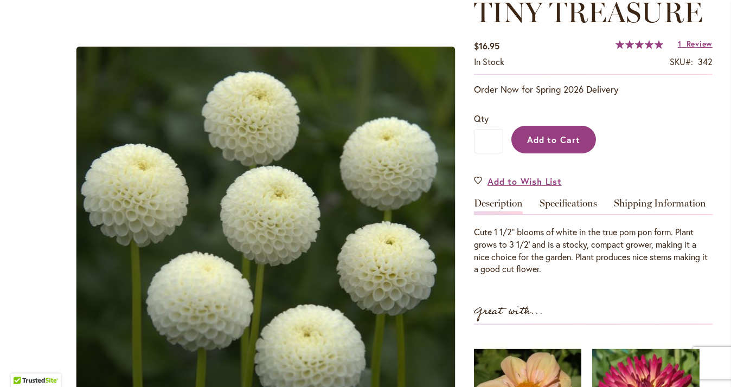
click at [547, 141] on span "Add to Cart" at bounding box center [554, 139] width 54 height 11
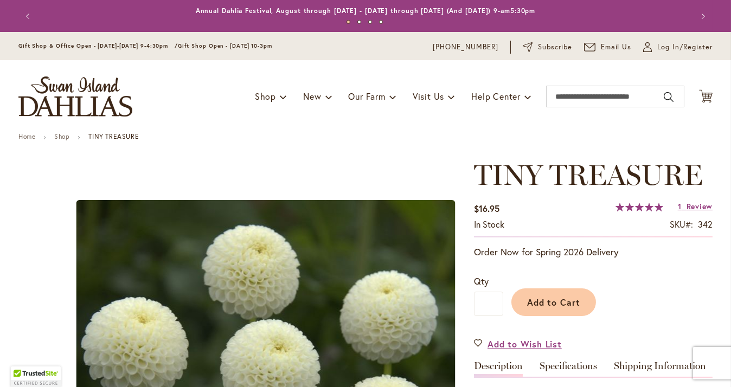
click at [22, 18] on button "Previous" at bounding box center [29, 16] width 22 height 22
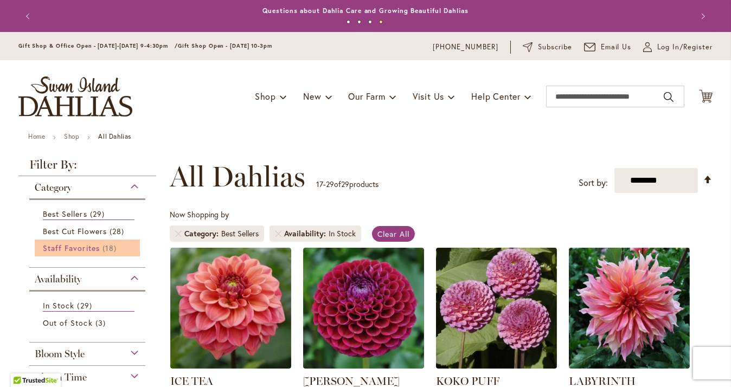
click at [48, 244] on span "Staff Favorites" at bounding box center [71, 248] width 57 height 10
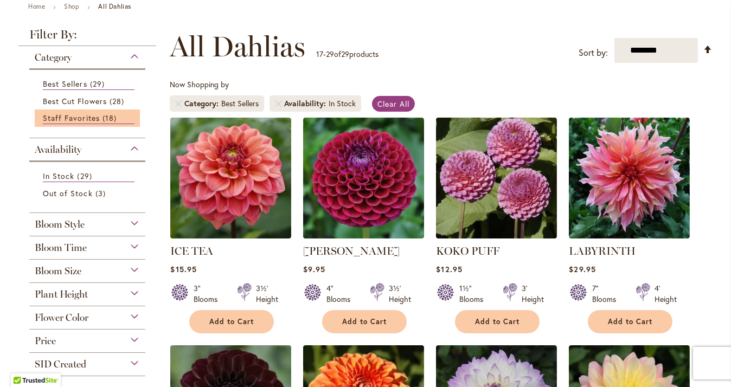
scroll to position [163, 0]
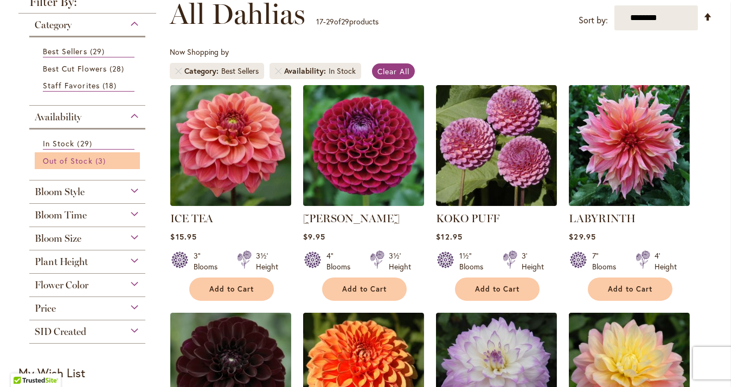
click at [96, 158] on span "3 items" at bounding box center [101, 160] width 13 height 11
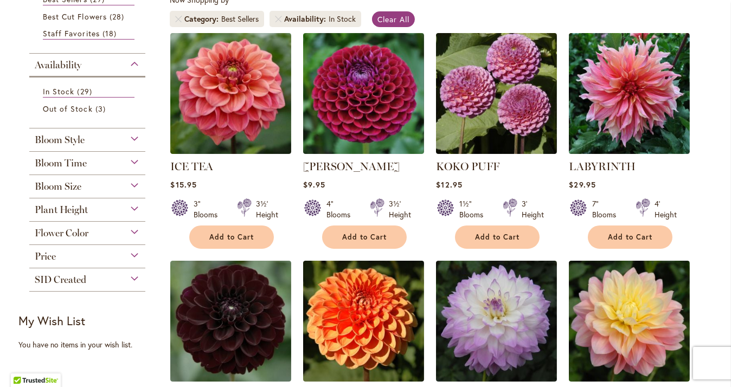
scroll to position [217, 0]
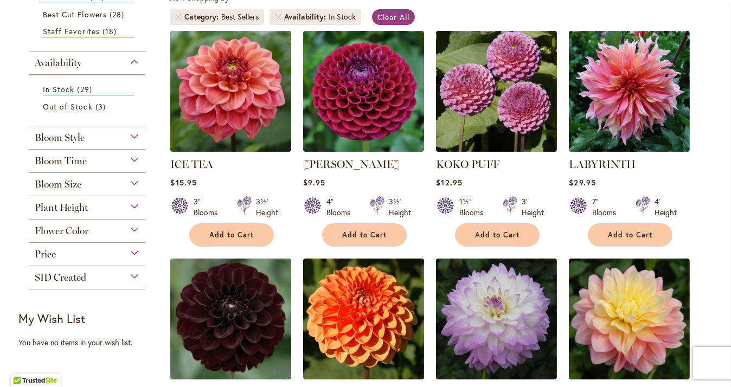
click at [131, 134] on div "Bloom Style" at bounding box center [87, 134] width 116 height 17
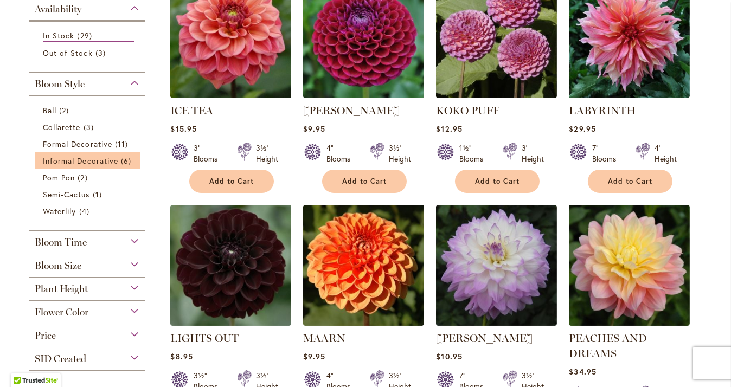
scroll to position [271, 0]
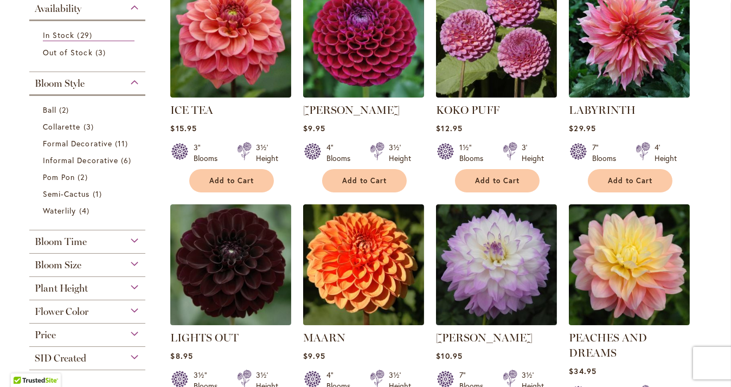
click at [130, 238] on div "Bloom Time" at bounding box center [87, 238] width 116 height 17
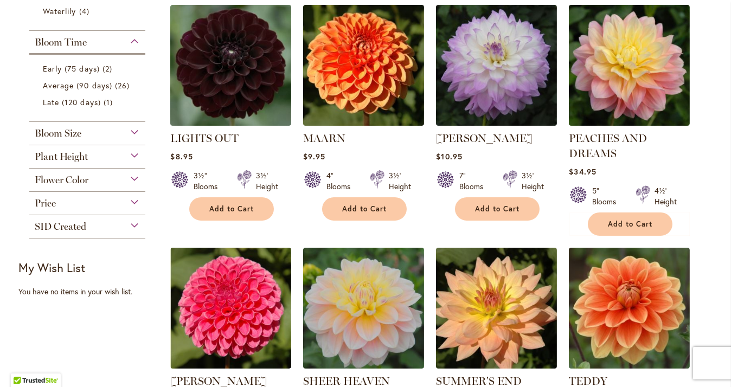
scroll to position [488, 0]
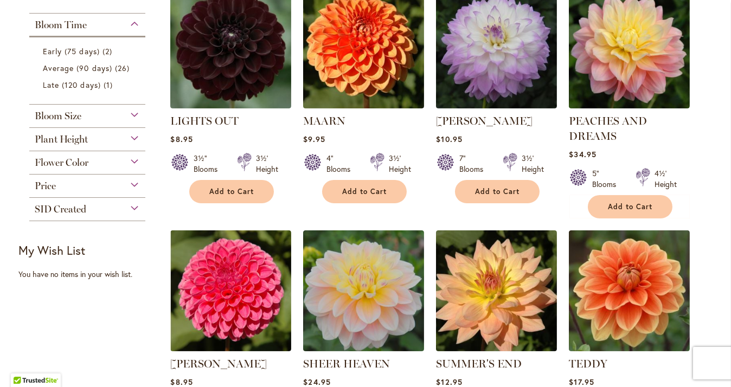
click at [129, 199] on div "SID Created" at bounding box center [87, 206] width 116 height 17
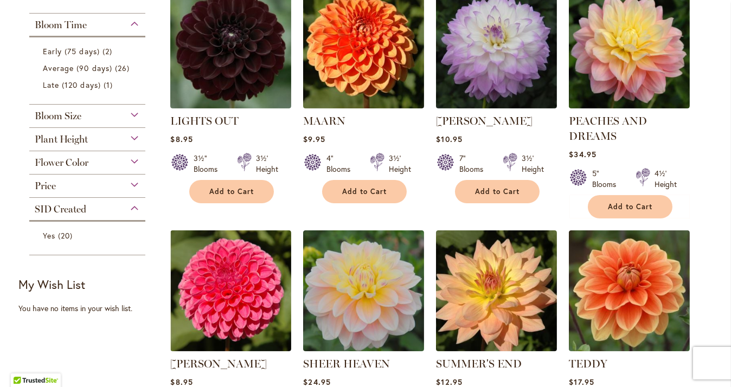
click at [9, 196] on main "Home Shop All Dahlias New Best Sellers Staff Favorites Collections Best Cut Flo…" at bounding box center [365, 291] width 713 height 1292
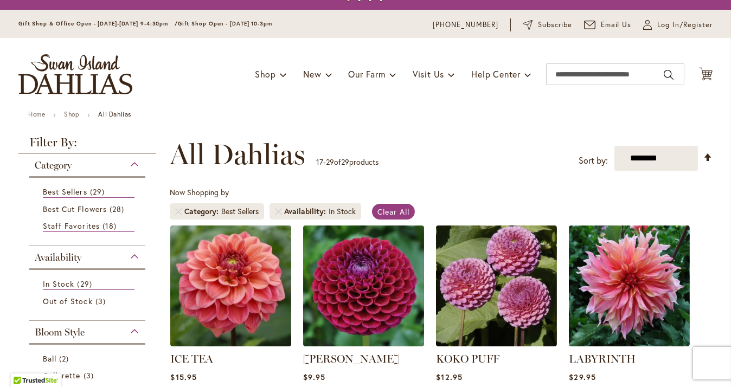
scroll to position [0, 0]
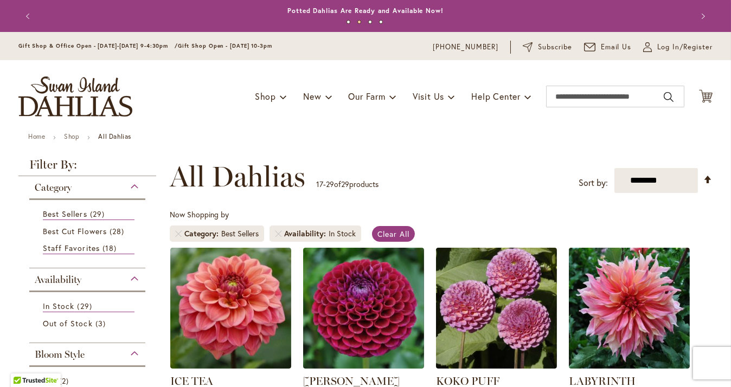
click at [704, 87] on div "Toggle Nav Shop Dahlia Tubers Collections Fresh Cut Dahlias Gardening Supplies …" at bounding box center [365, 96] width 715 height 73
click at [701, 92] on icon "Cart .cls-1 { fill: #231f20; }" at bounding box center [706, 96] width 14 height 14
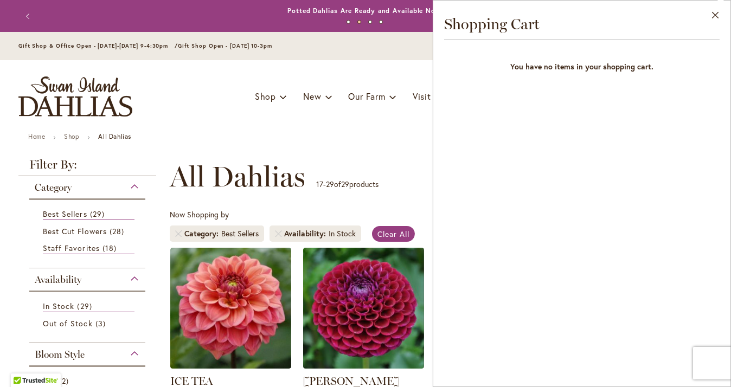
click at [443, 139] on div "Close Shopping Cart You have no items in your shopping cart." at bounding box center [582, 193] width 298 height 387
click at [719, 10] on button "Close" at bounding box center [715, 18] width 30 height 34
